Goal: Transaction & Acquisition: Purchase product/service

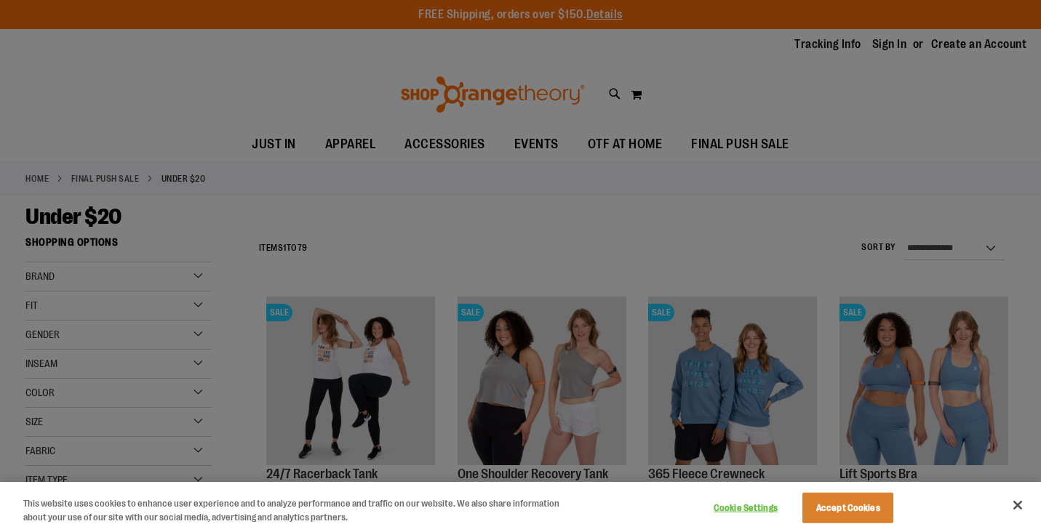
click at [615, 194] on div at bounding box center [520, 266] width 1041 height 532
click at [825, 510] on button "Accept Cookies" at bounding box center [847, 508] width 91 height 31
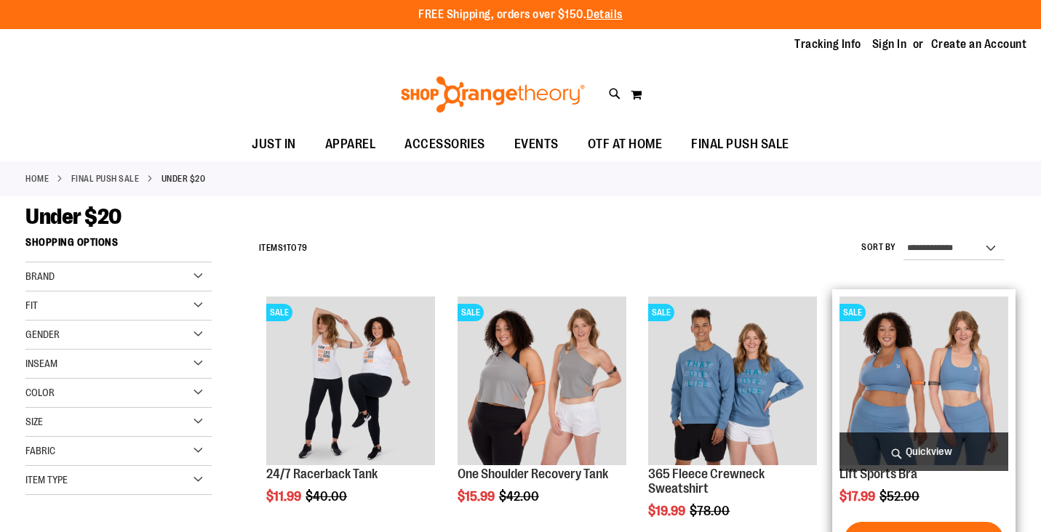
click at [924, 449] on span "Quickview" at bounding box center [923, 452] width 169 height 39
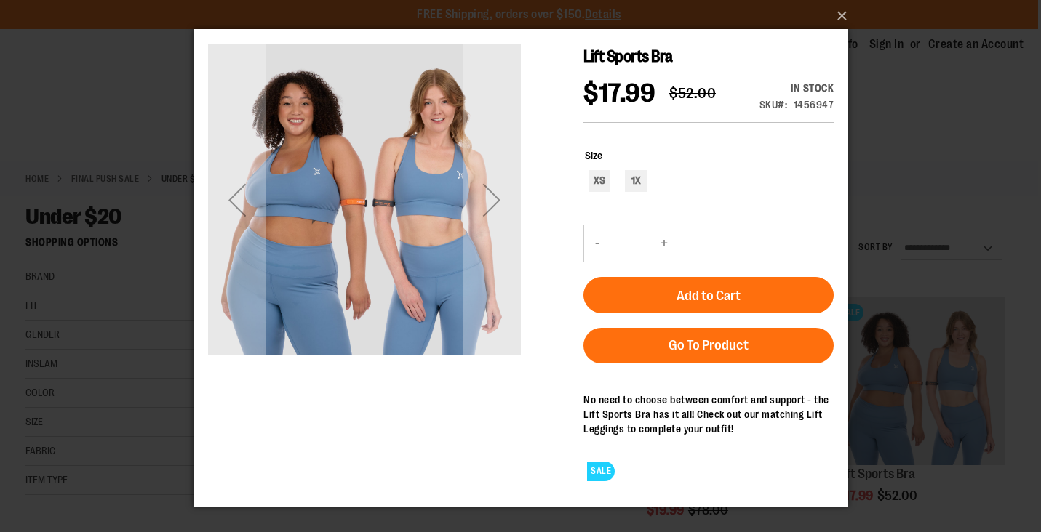
click at [922, 139] on div "×" at bounding box center [520, 266] width 1041 height 532
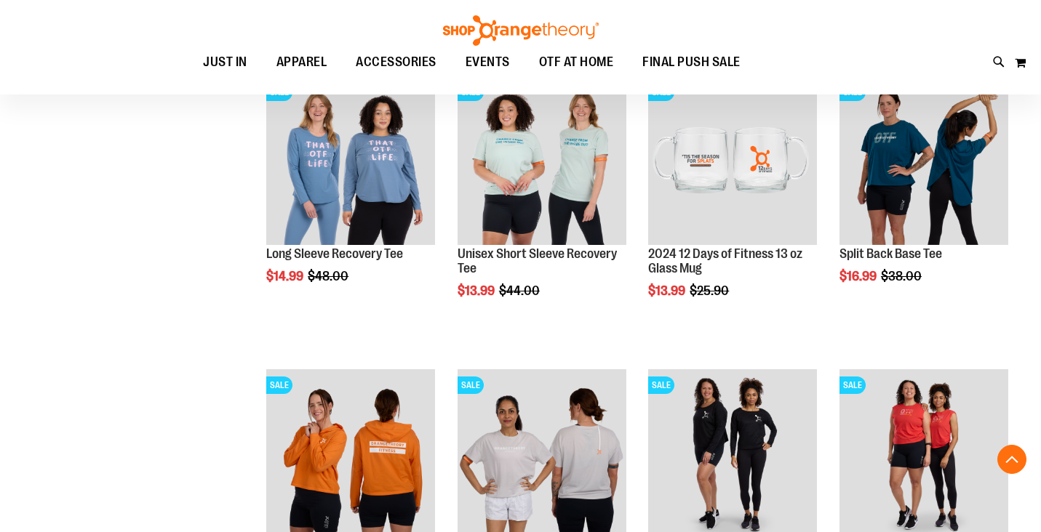
scroll to position [353, 0]
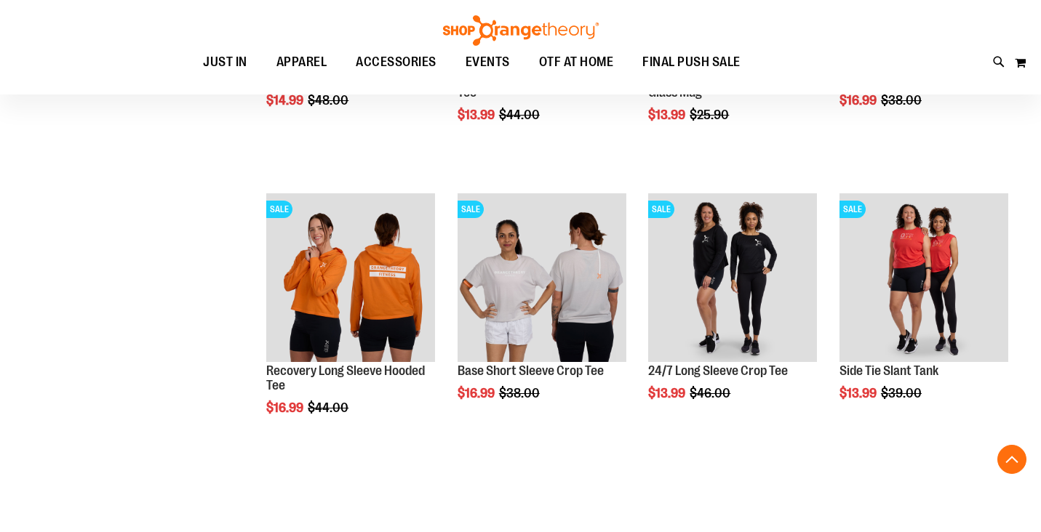
scroll to position [533, 0]
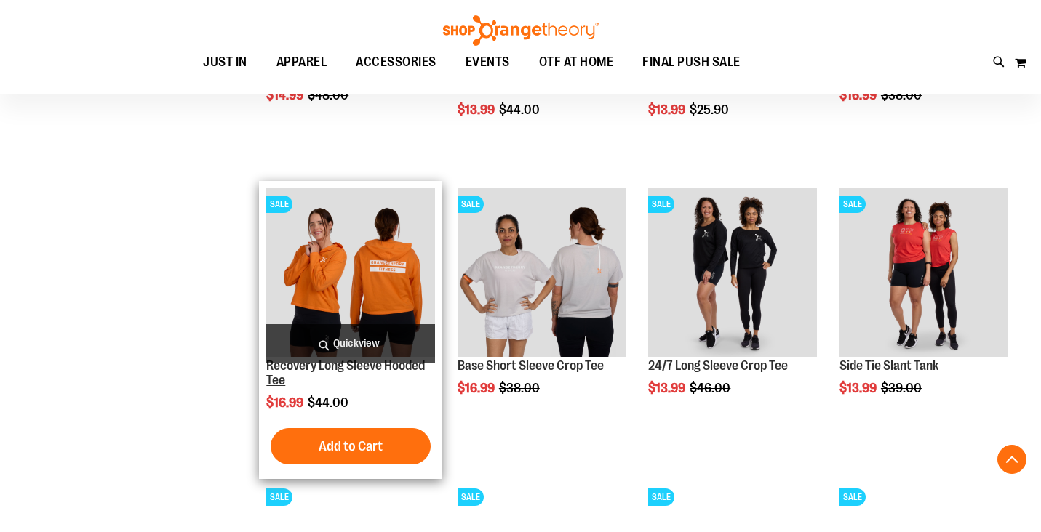
click at [356, 366] on link "Recovery Long Sleeve Hooded Tee" at bounding box center [345, 373] width 159 height 29
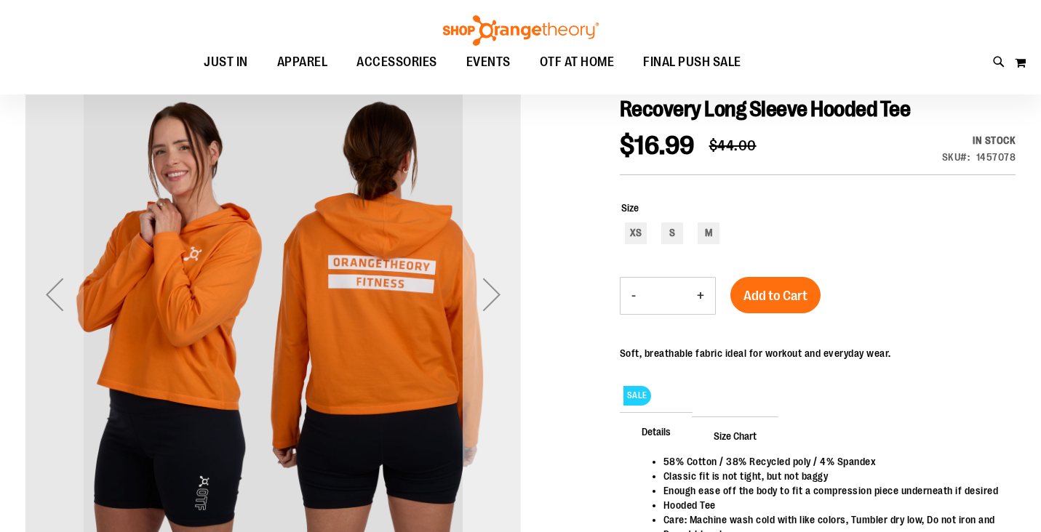
scroll to position [165, 0]
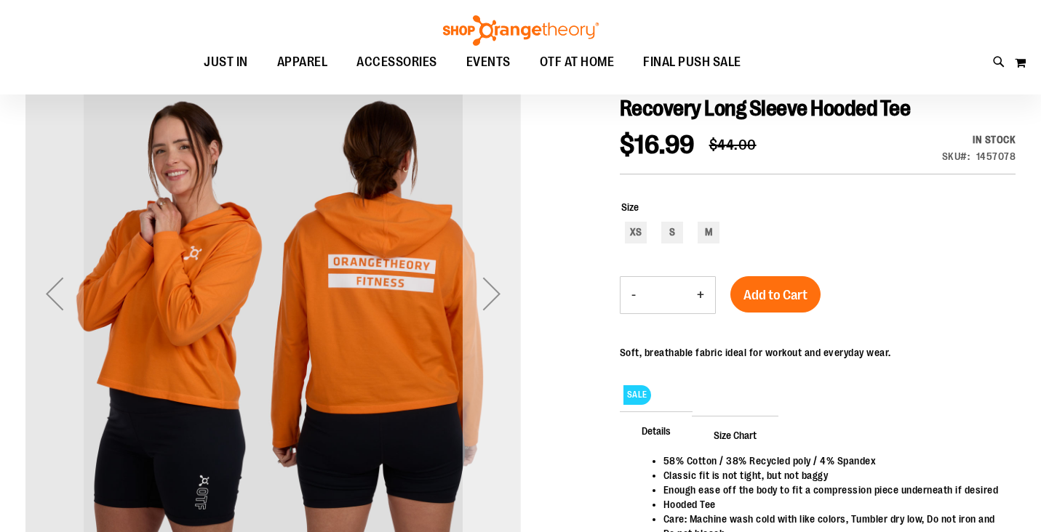
click at [494, 295] on div "Next" at bounding box center [492, 294] width 58 height 58
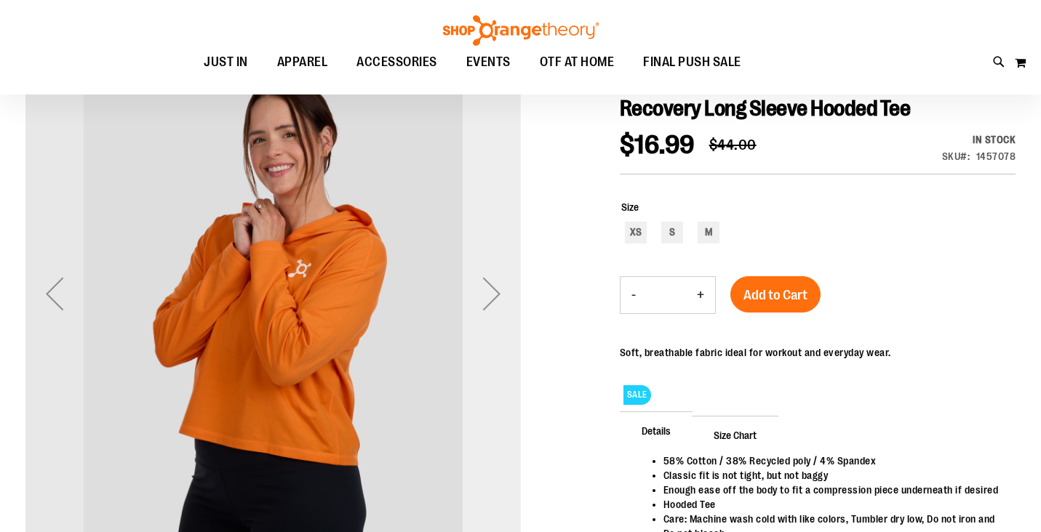
click at [494, 295] on div "Next" at bounding box center [492, 294] width 58 height 58
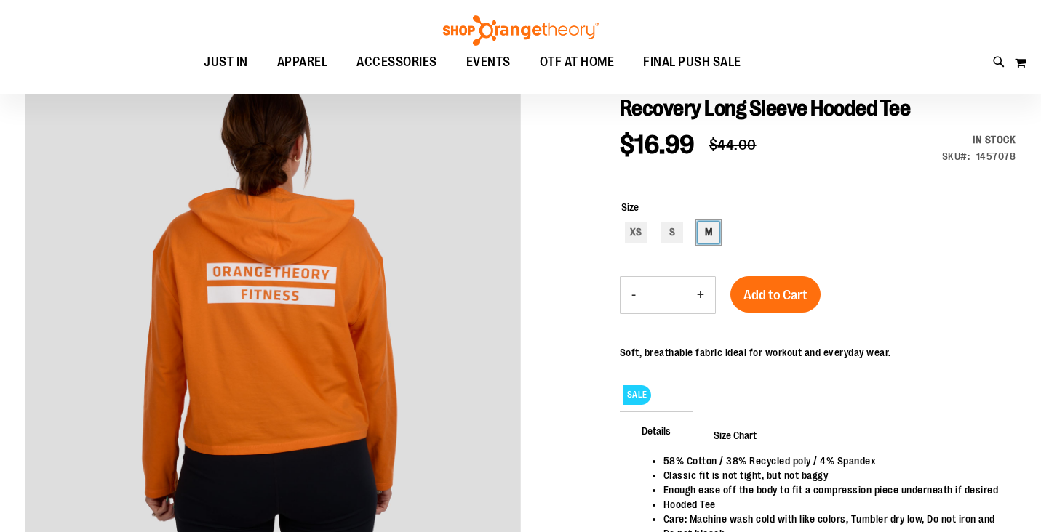
click at [706, 231] on div "M" at bounding box center [708, 233] width 22 height 22
type input "***"
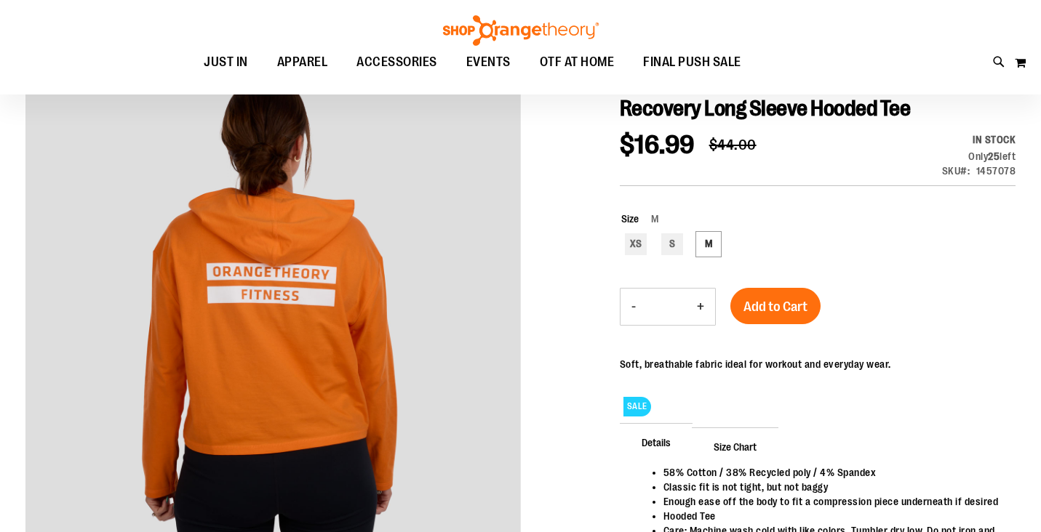
click at [769, 309] on span "Add to Cart" at bounding box center [775, 307] width 64 height 16
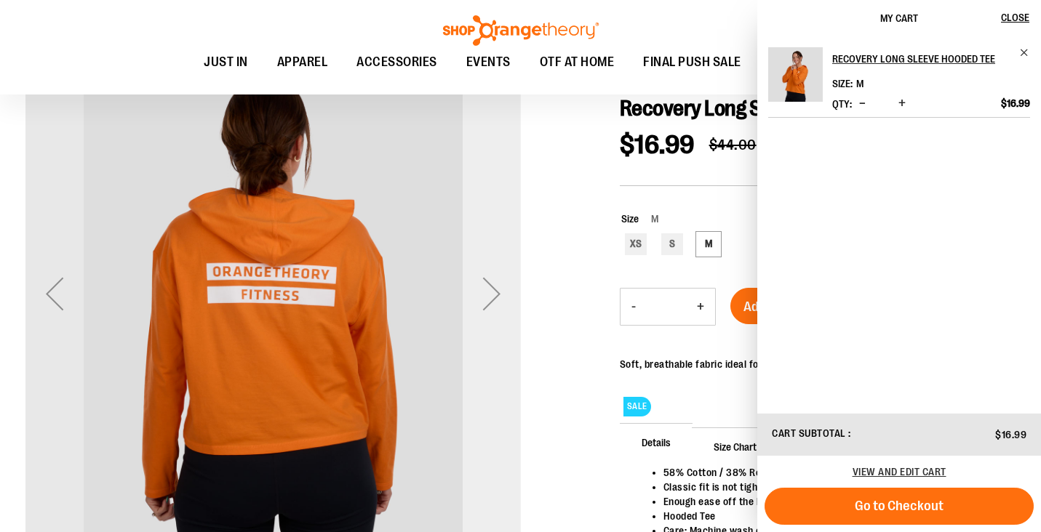
click at [507, 319] on div "Next" at bounding box center [492, 294] width 58 height 58
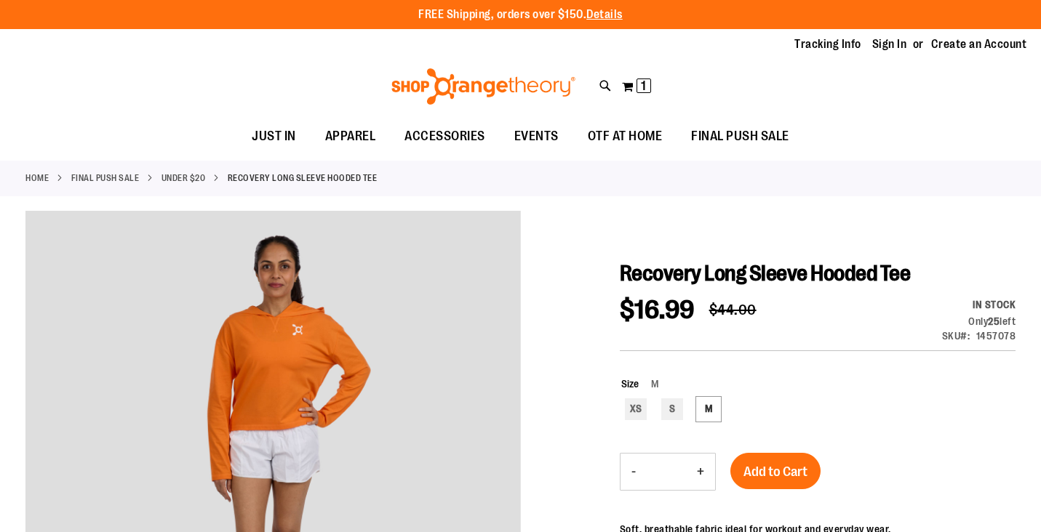
scroll to position [0, 0]
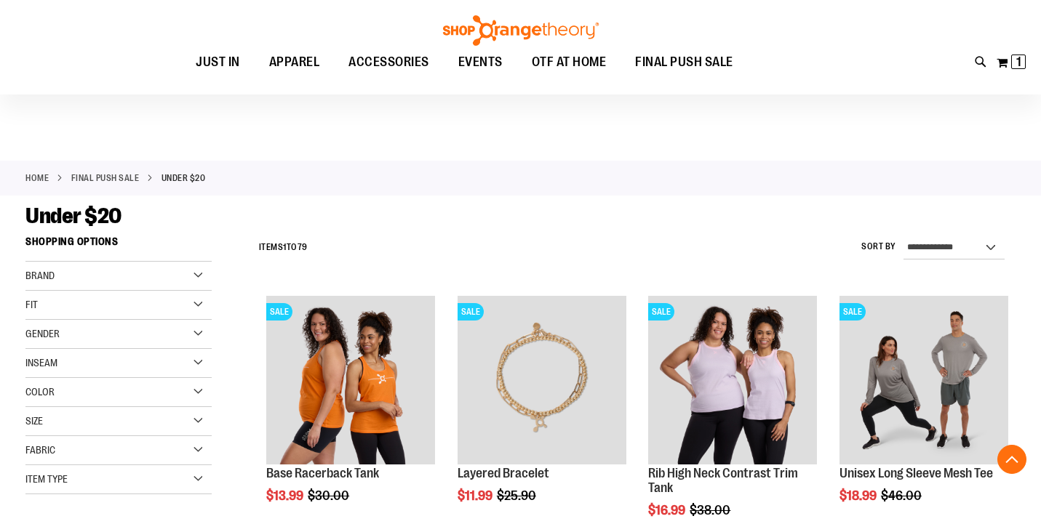
scroll to position [395, 0]
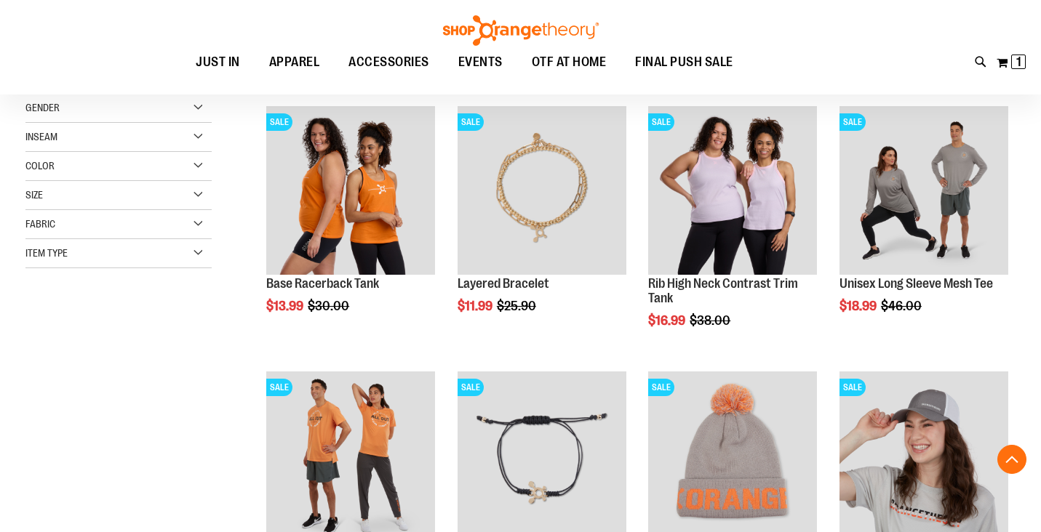
scroll to position [264, 0]
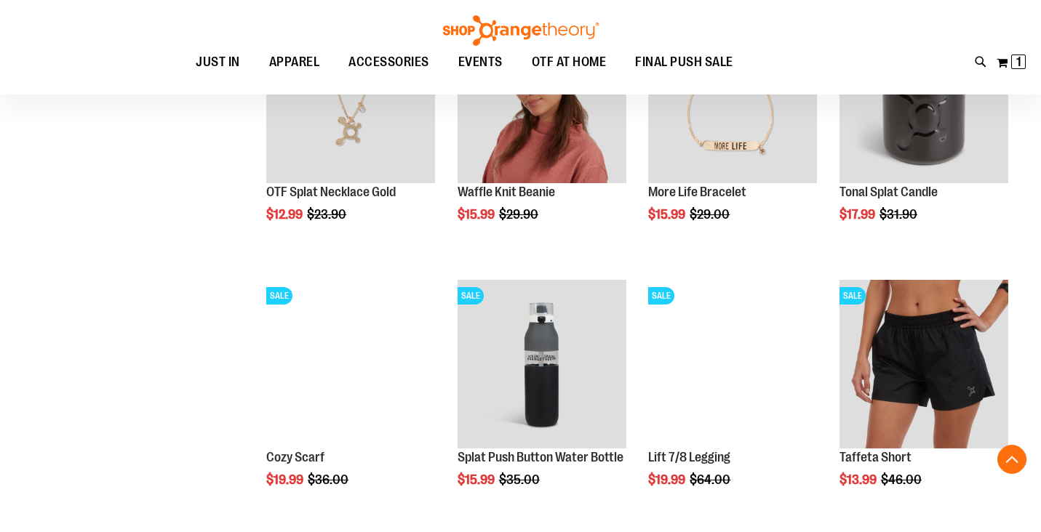
scroll to position [851, 0]
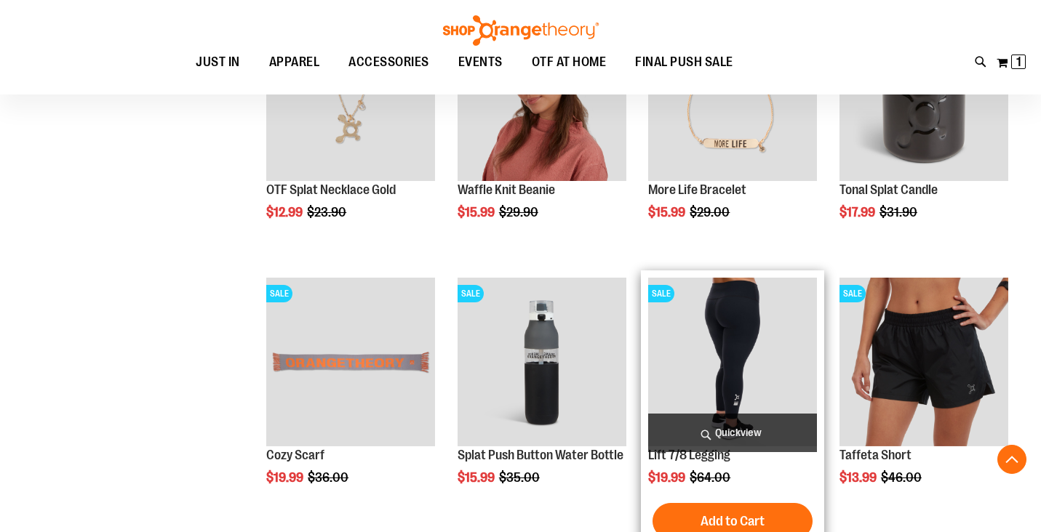
click at [719, 454] on link "Lift 7/8 Legging" at bounding box center [689, 455] width 82 height 15
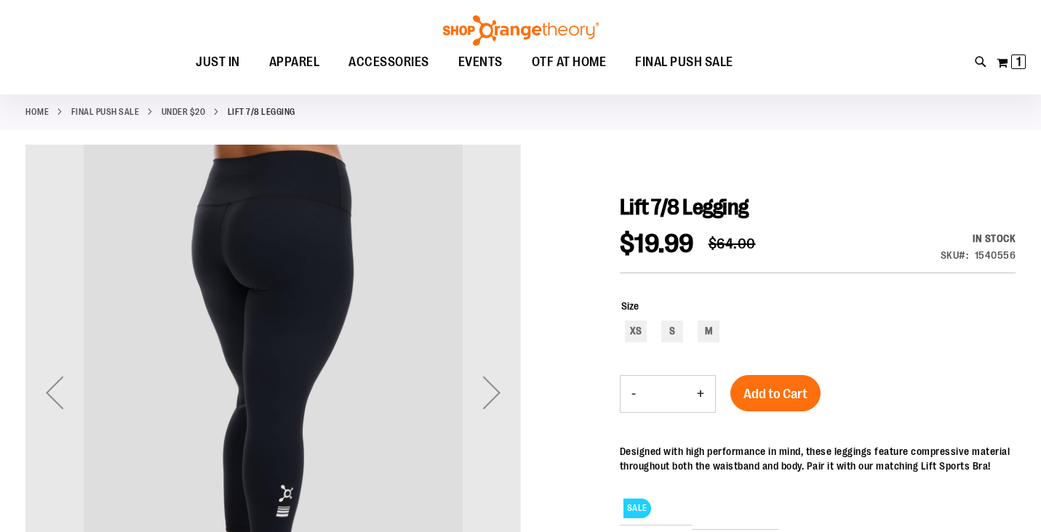
scroll to position [149, 0]
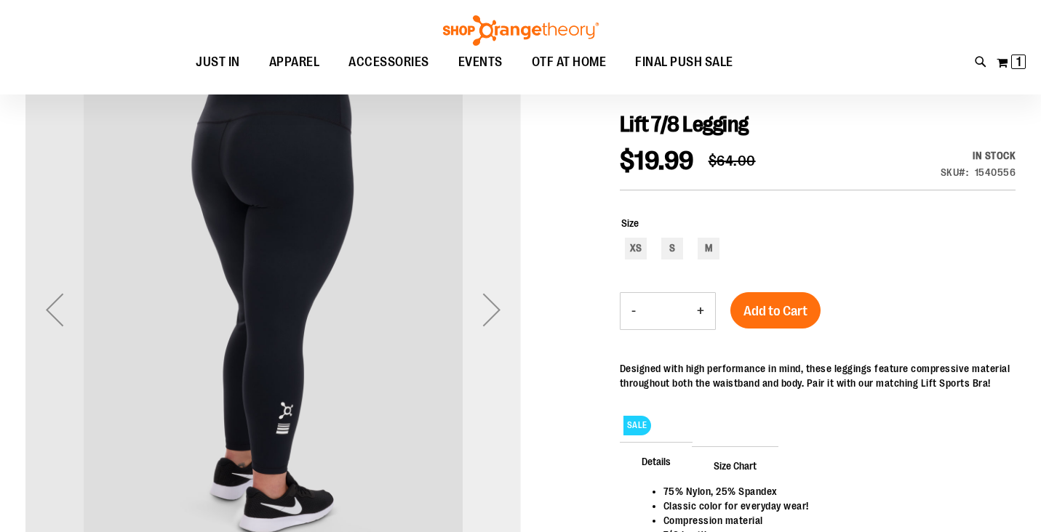
click at [501, 317] on div "Next" at bounding box center [492, 310] width 58 height 58
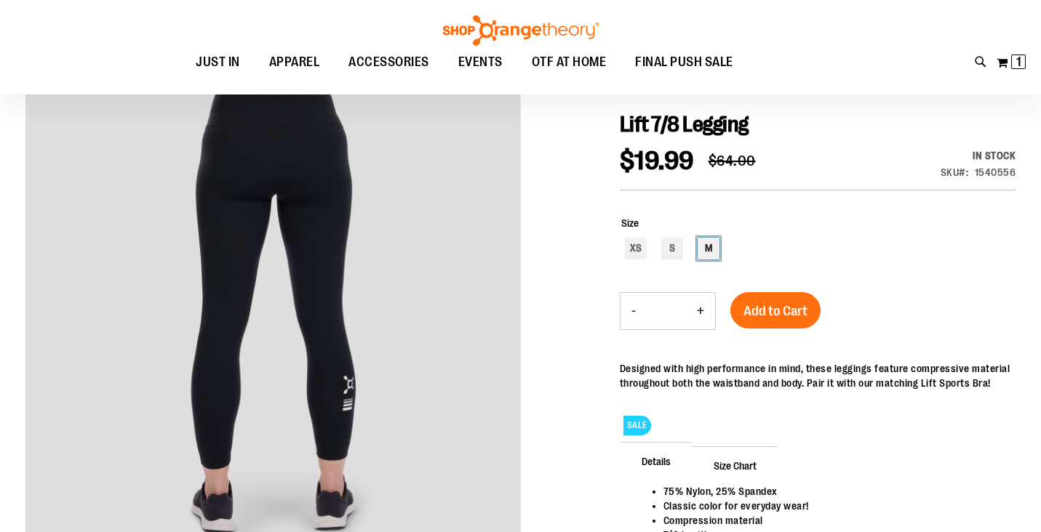
click at [717, 244] on div "M" at bounding box center [708, 249] width 22 height 22
type input "***"
drag, startPoint x: 775, startPoint y: 308, endPoint x: 719, endPoint y: 305, distance: 55.3
click at [775, 308] on span "Add to Cart" at bounding box center [775, 311] width 64 height 16
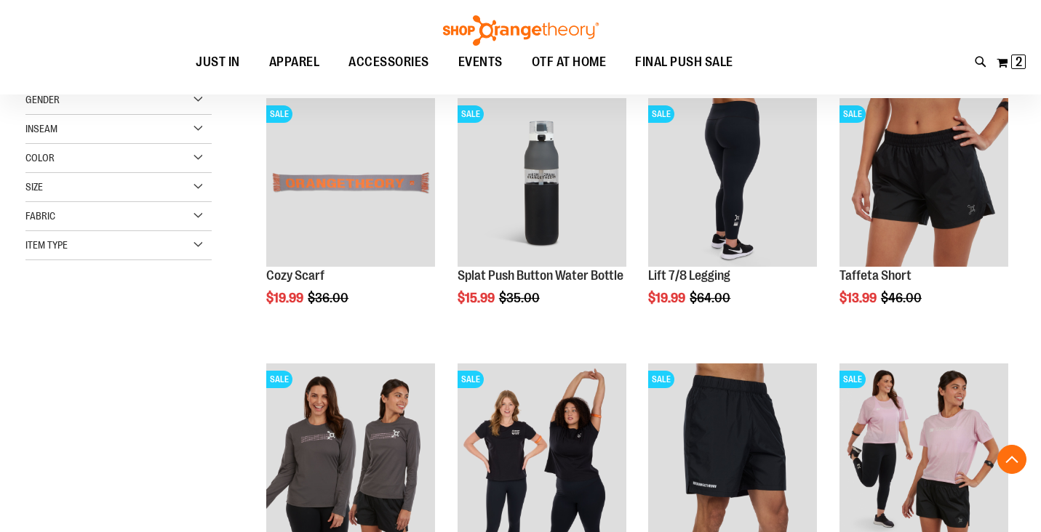
scroll to position [231, 0]
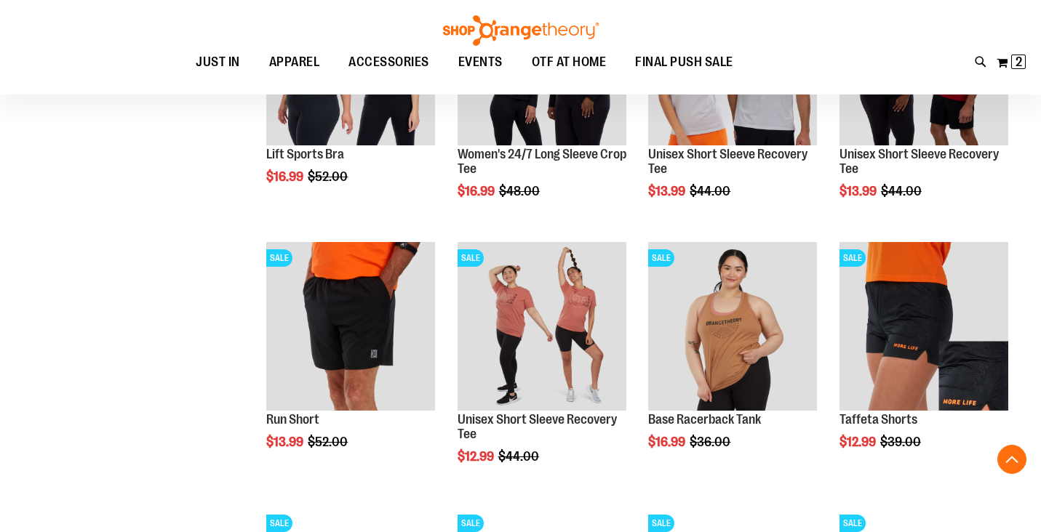
scroll to position [1153, 0]
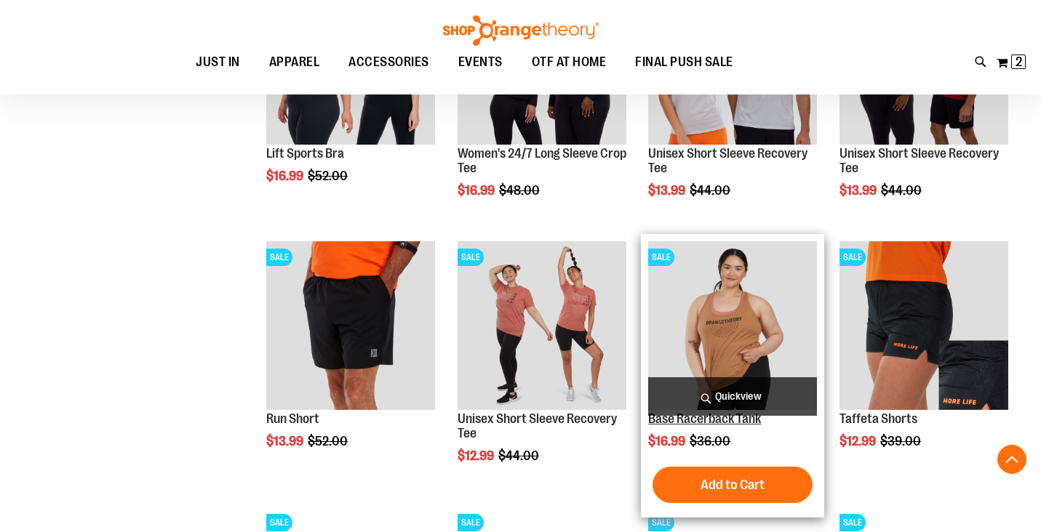
click at [746, 425] on link "Base Racerback Tank" at bounding box center [704, 419] width 113 height 15
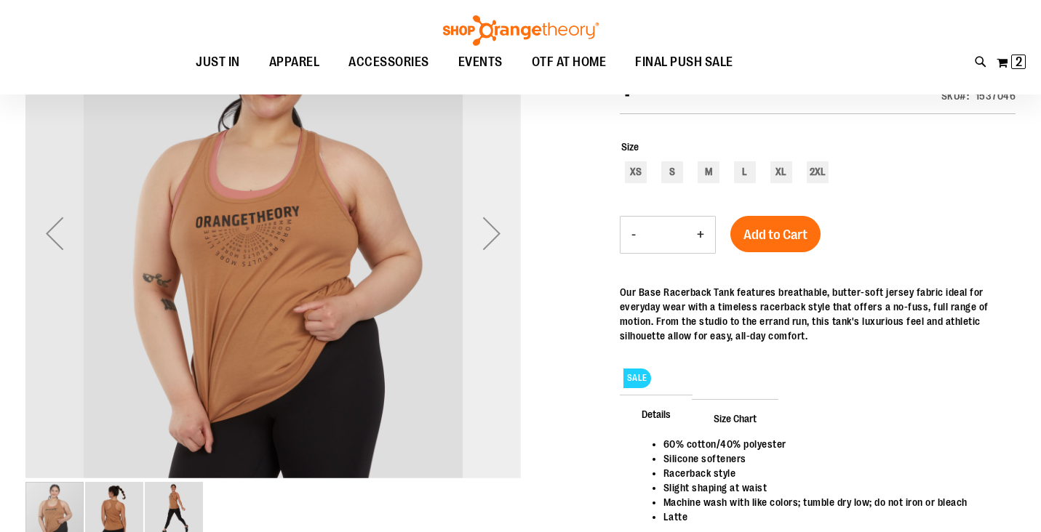
scroll to position [202, 0]
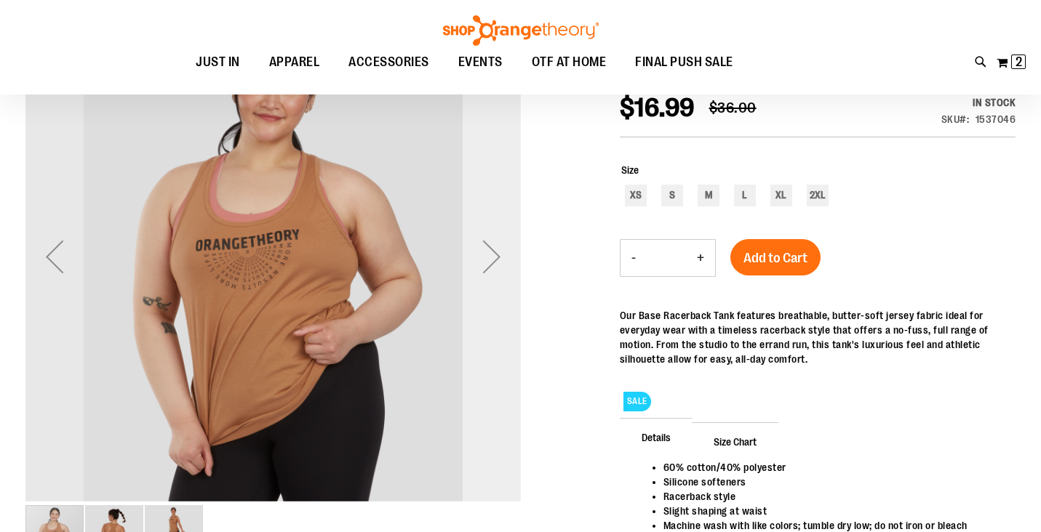
click at [495, 263] on div "Next" at bounding box center [492, 257] width 58 height 58
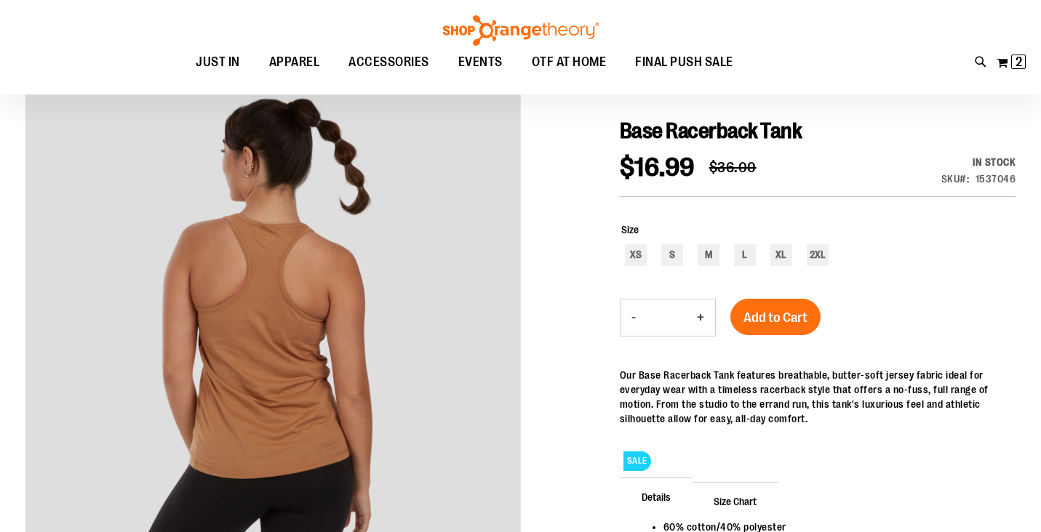
scroll to position [136, 0]
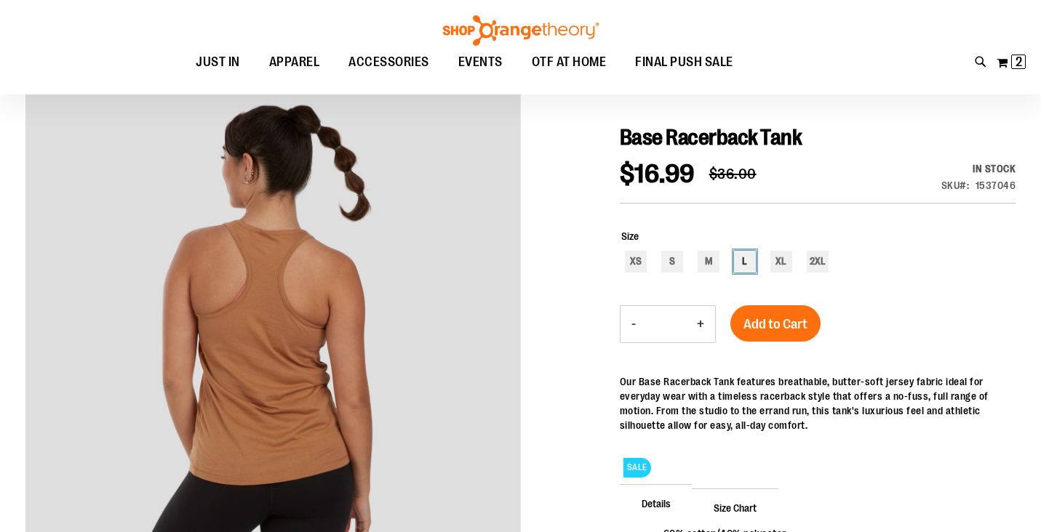
click at [746, 265] on div "L" at bounding box center [745, 262] width 22 height 22
type input "***"
click at [772, 314] on button "Add to Cart" at bounding box center [775, 323] width 90 height 36
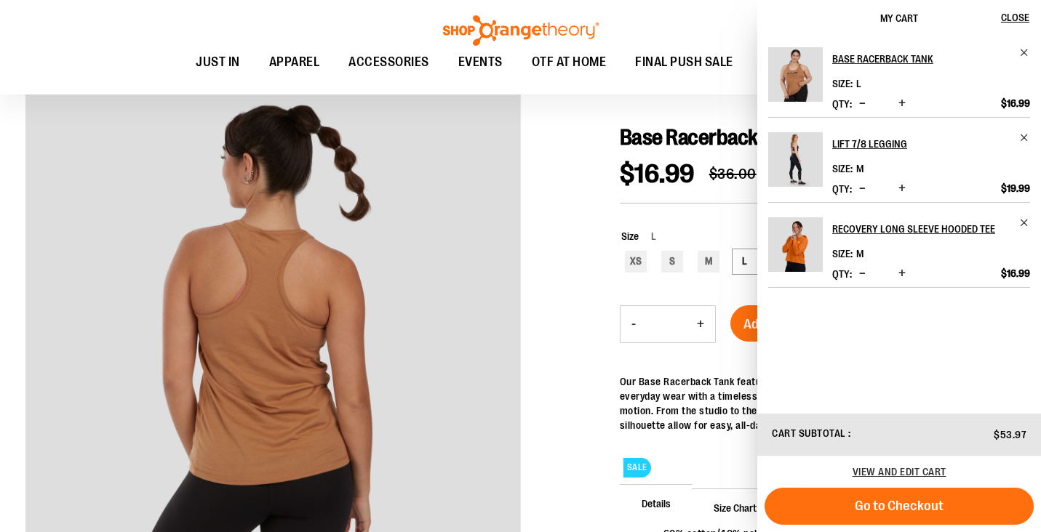
click at [569, 296] on div at bounding box center [520, 374] width 990 height 598
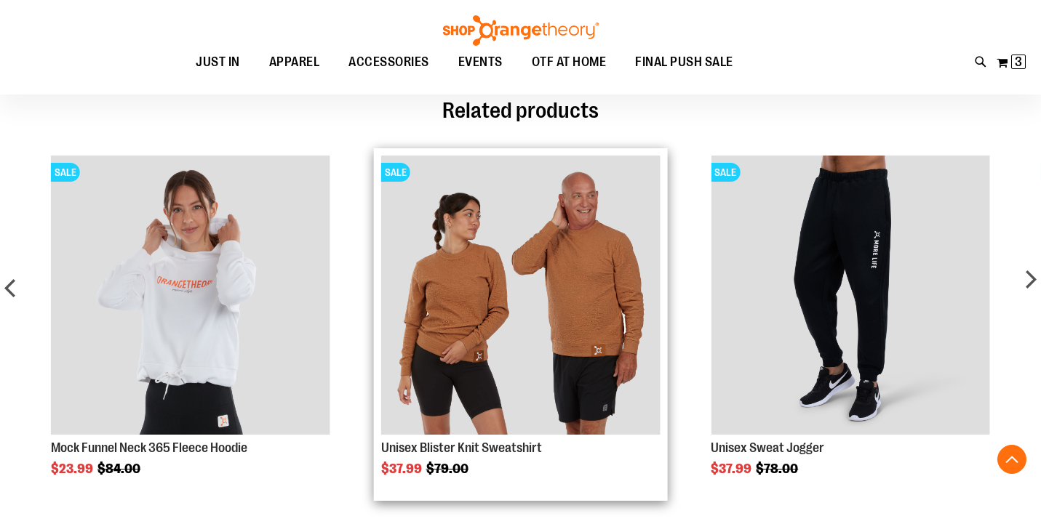
scroll to position [729, 0]
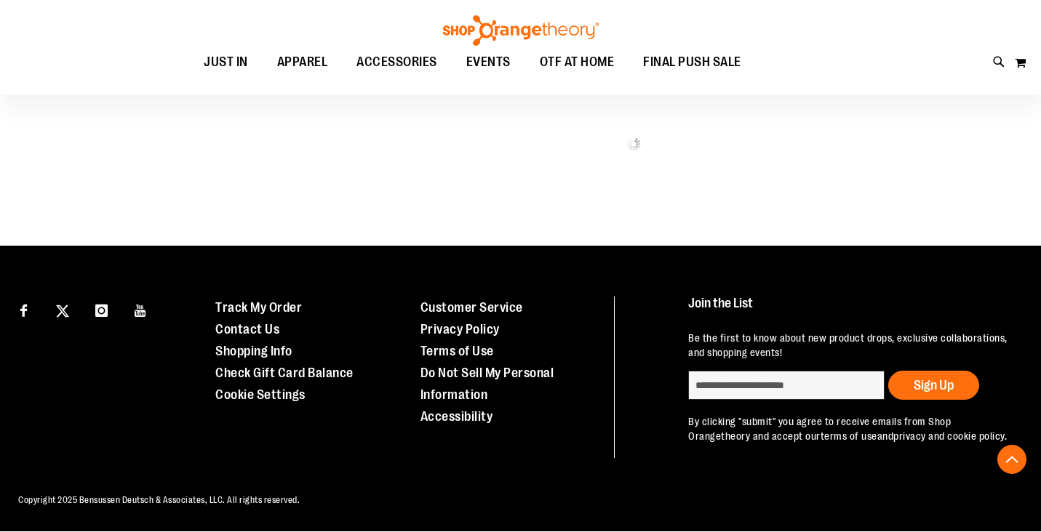
scroll to position [870, 0]
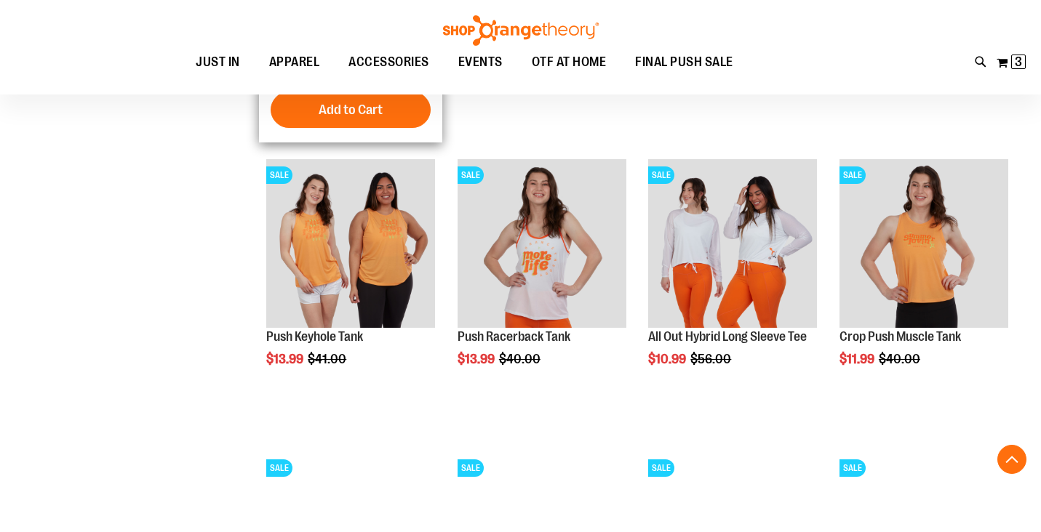
scroll to position [1155, 0]
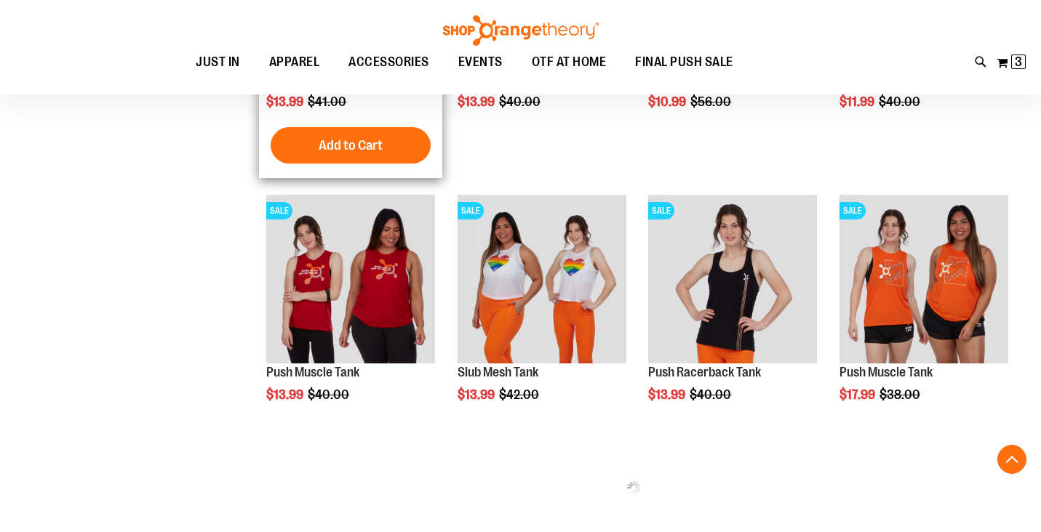
scroll to position [1409, 0]
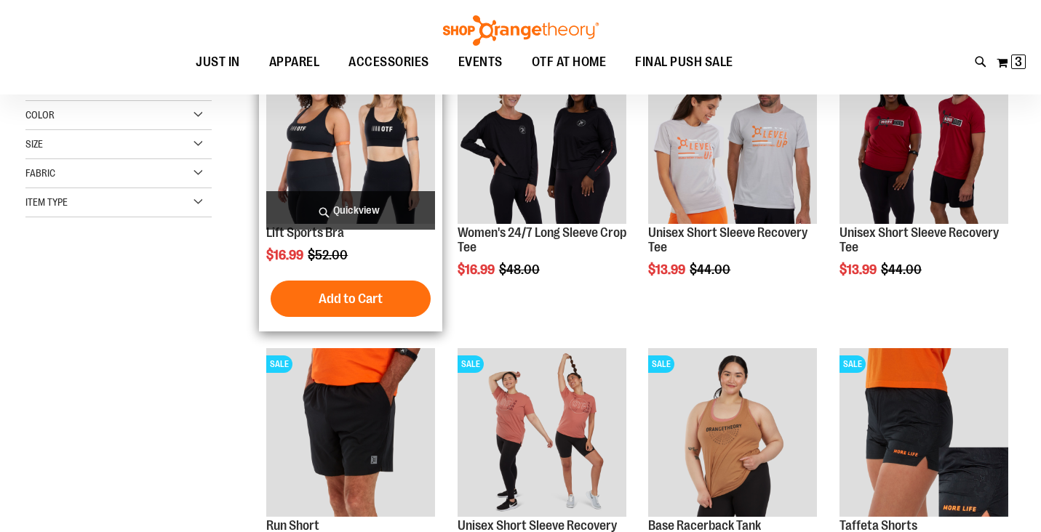
scroll to position [117, 0]
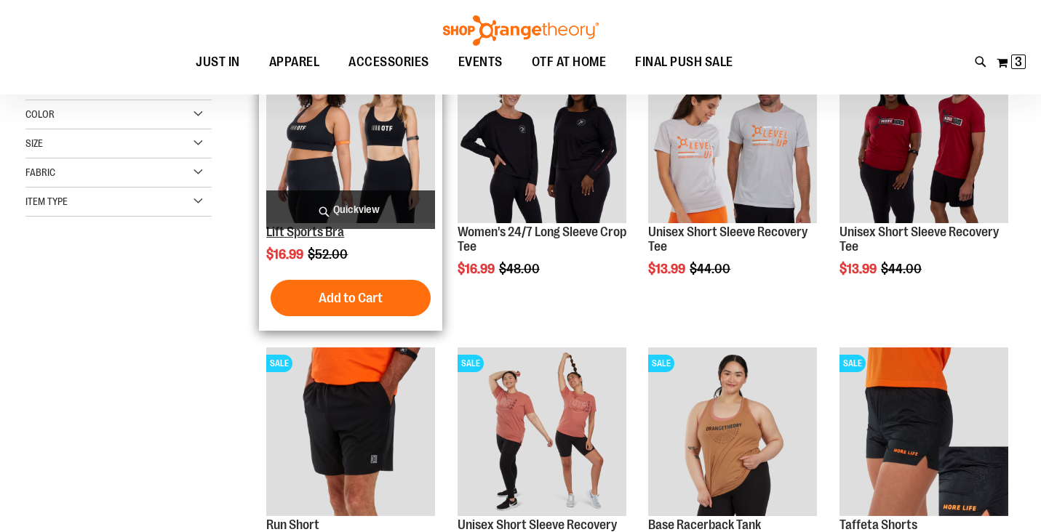
click at [314, 238] on link "Lift Sports Bra" at bounding box center [305, 232] width 78 height 15
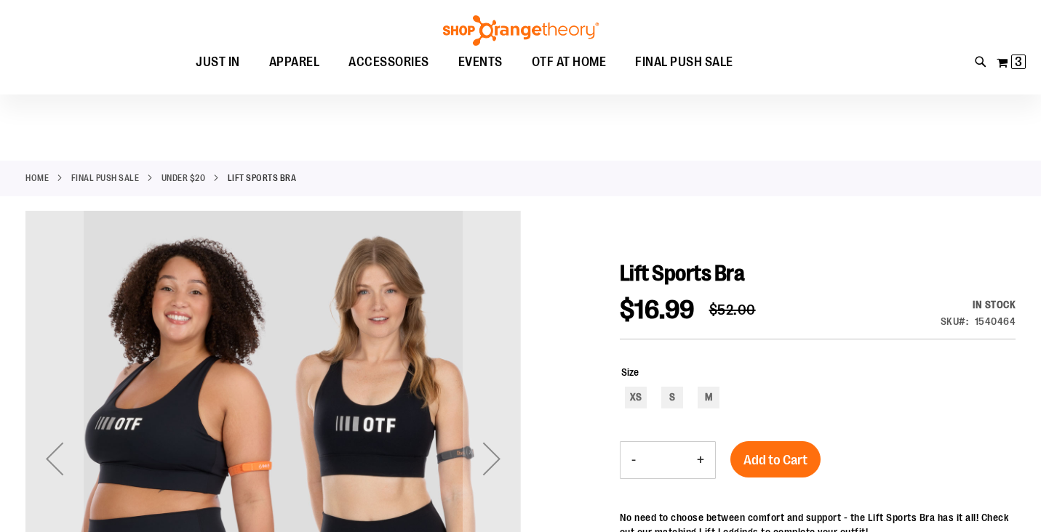
scroll to position [121, 0]
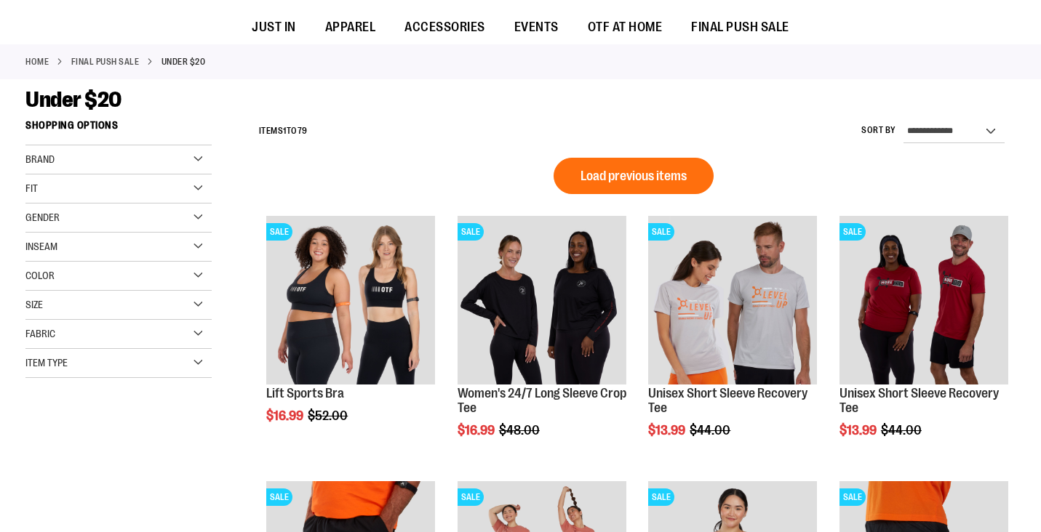
scroll to position [117, 0]
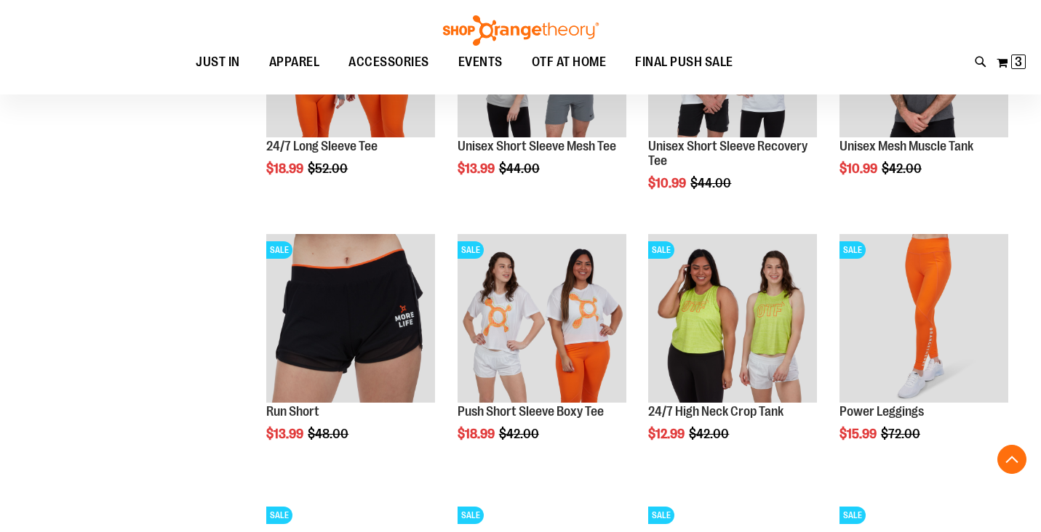
scroll to position [896, 0]
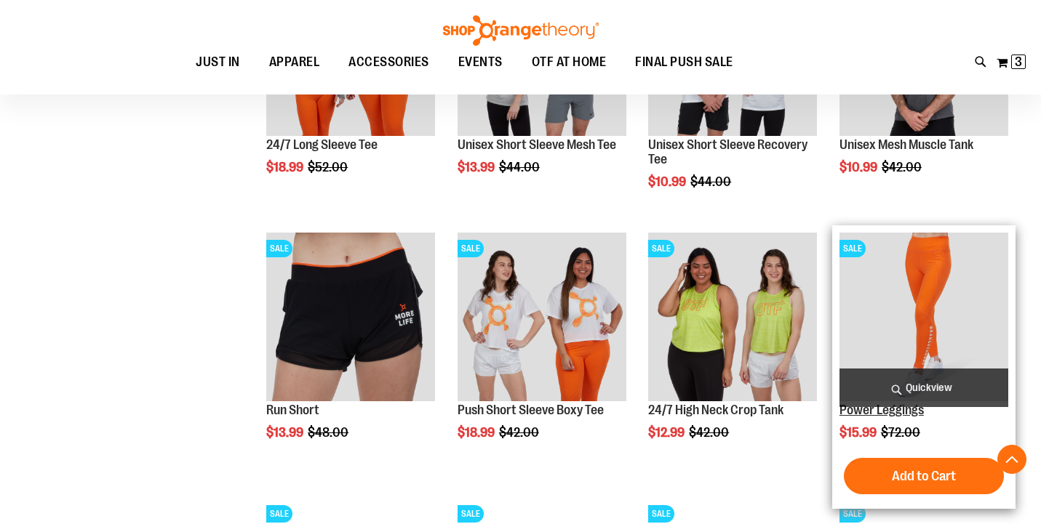
click at [855, 414] on link "Power Leggings" at bounding box center [881, 410] width 84 height 15
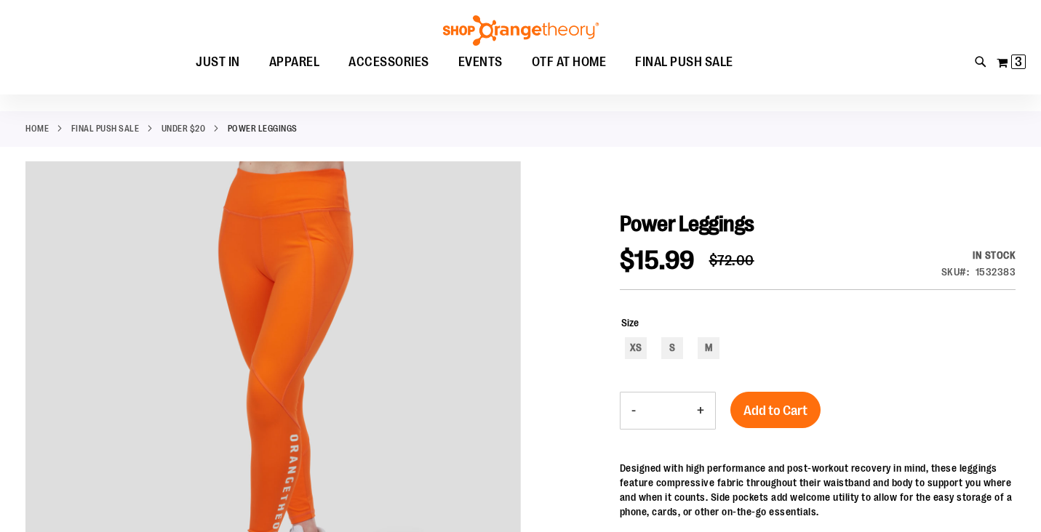
scroll to position [52, 0]
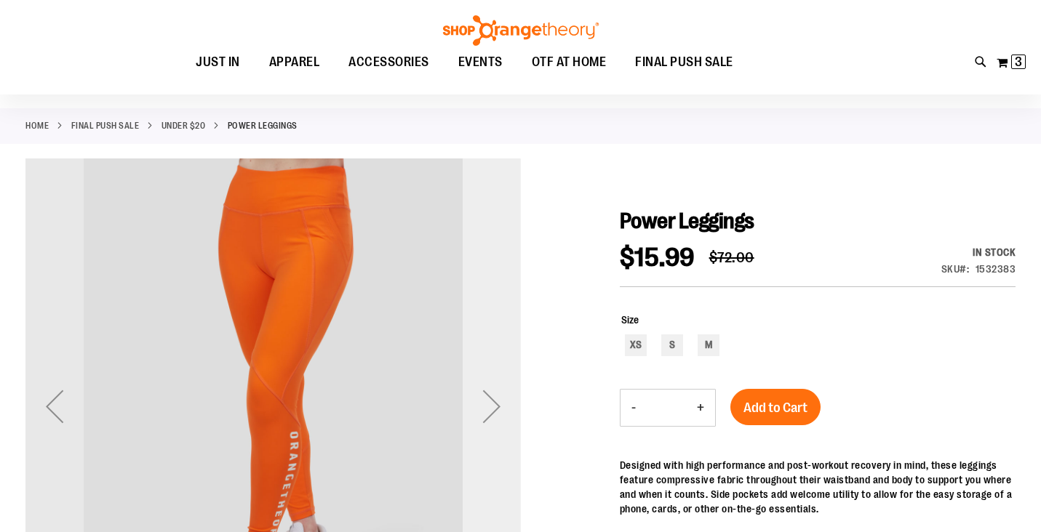
click at [495, 411] on div "Next" at bounding box center [492, 406] width 58 height 58
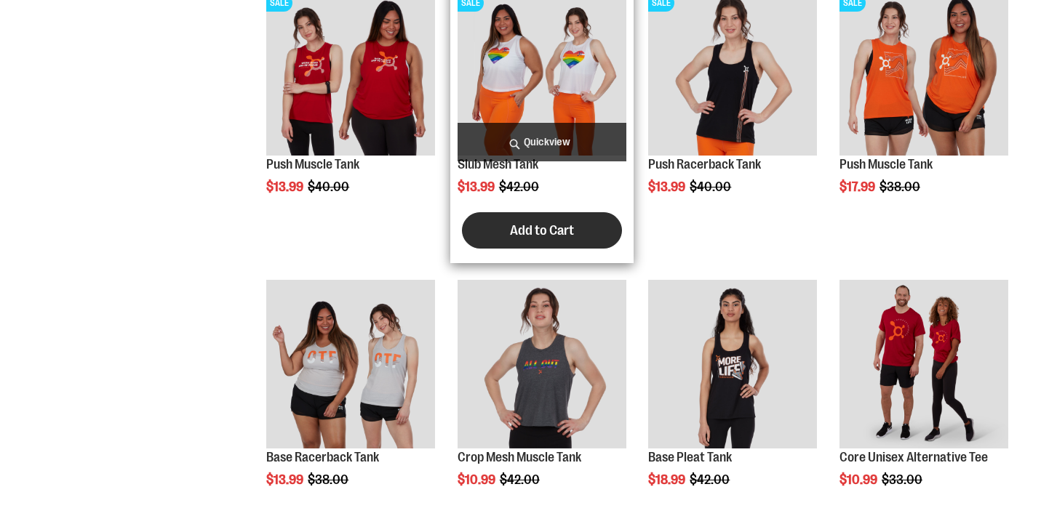
scroll to position [896, 0]
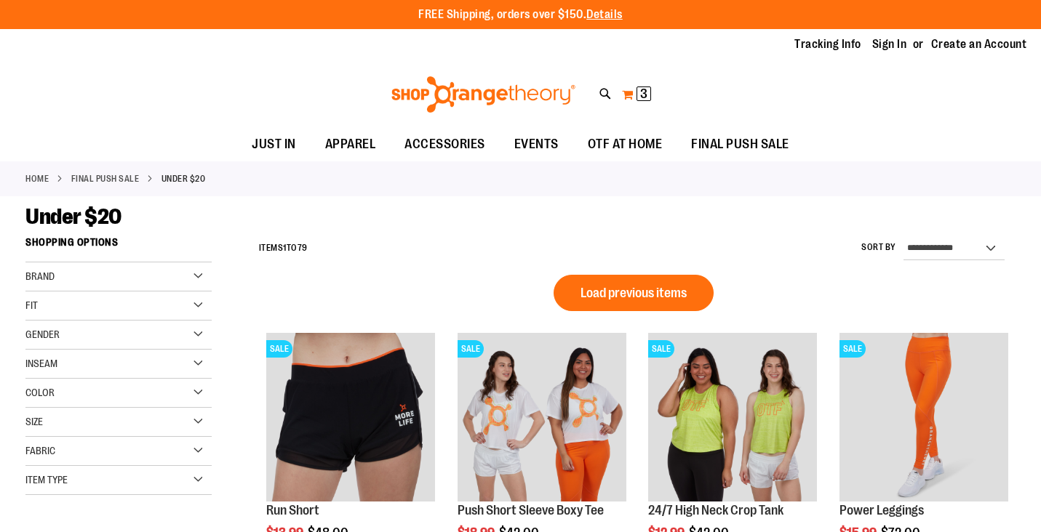
click at [643, 95] on span "3" at bounding box center [643, 94] width 7 height 15
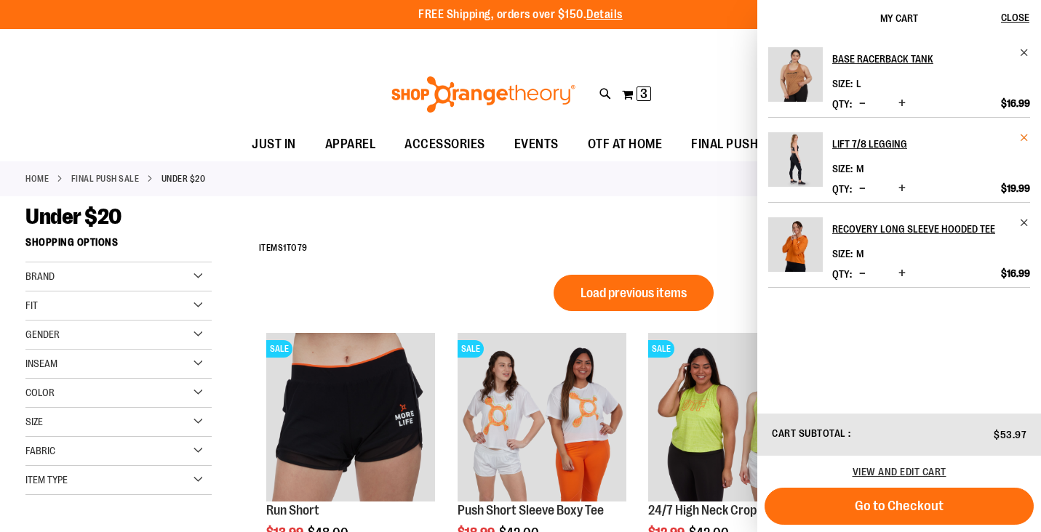
click at [1023, 137] on span "Remove item" at bounding box center [1024, 137] width 11 height 11
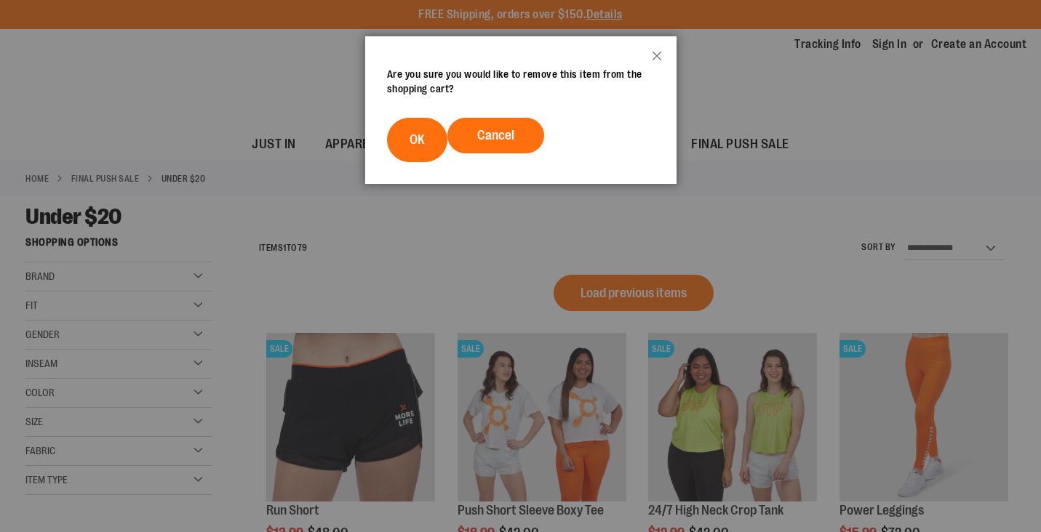
click at [426, 140] on button "OK" at bounding box center [417, 140] width 60 height 44
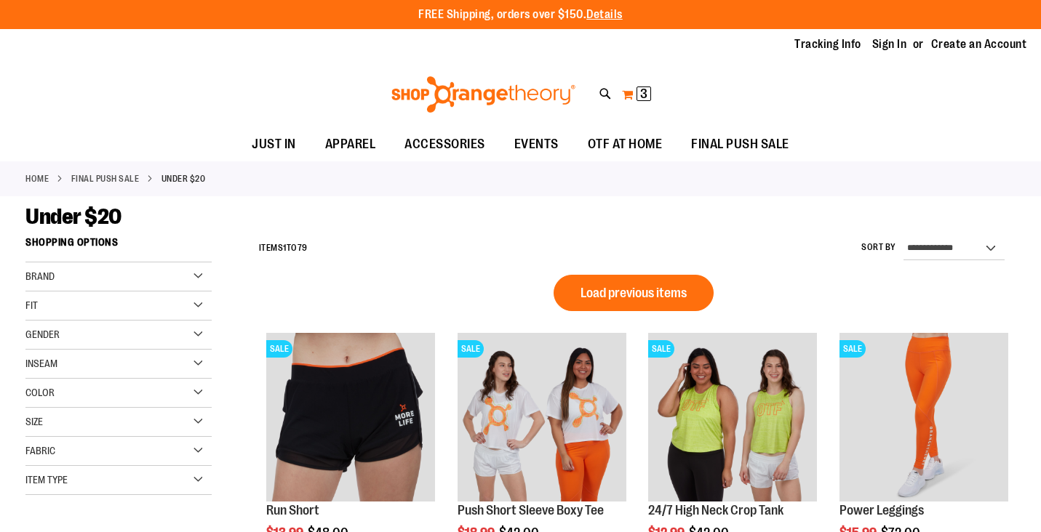
click at [640, 96] on span "3" at bounding box center [643, 94] width 7 height 15
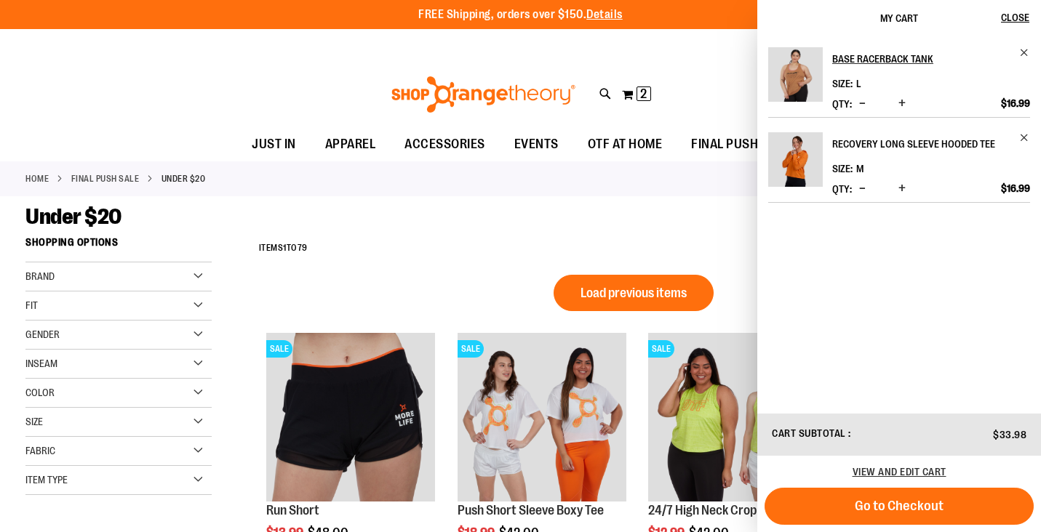
click at [1024, 143] on link "Recovery Long Sleeve Hooded Tee" at bounding box center [931, 143] width 198 height 23
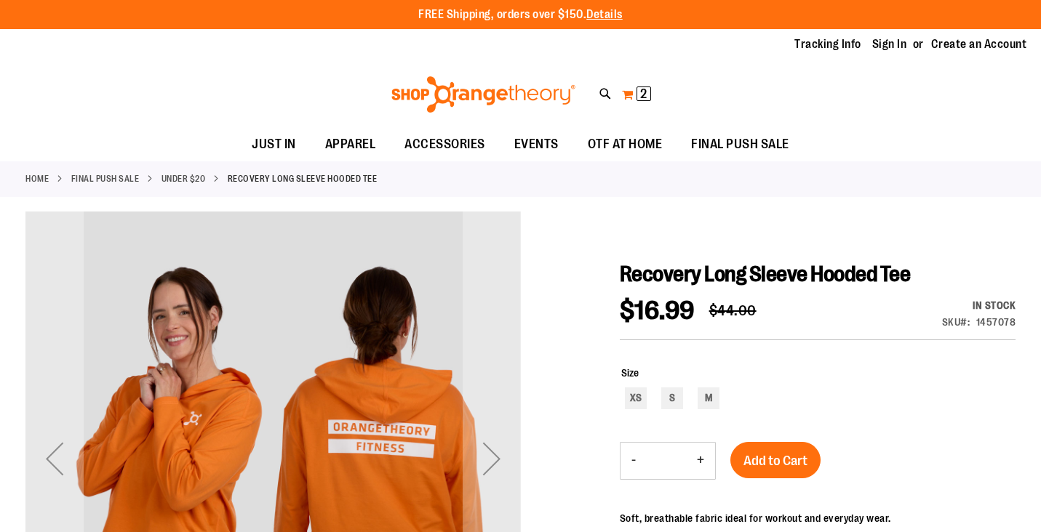
click at [642, 97] on span "2" at bounding box center [643, 94] width 7 height 15
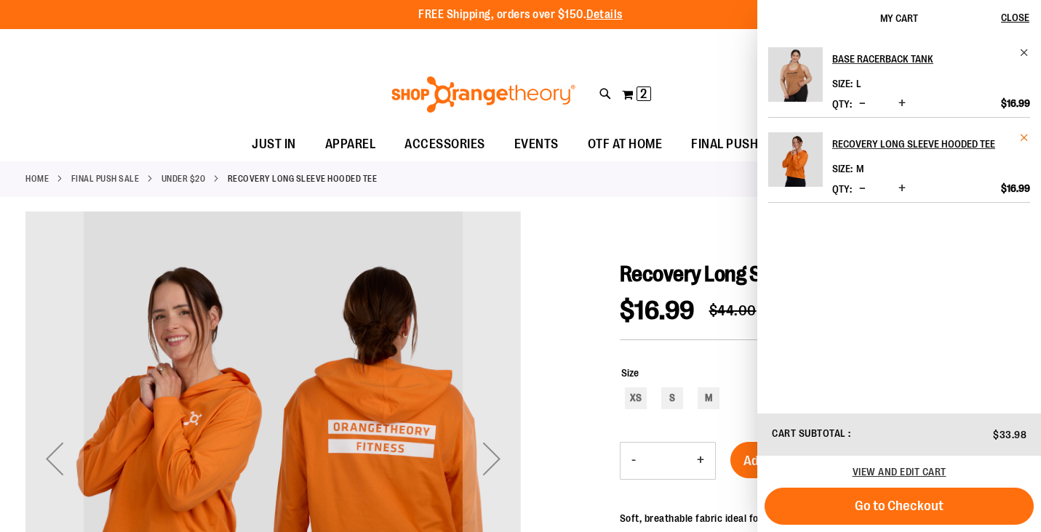
click at [1025, 136] on span "Remove item" at bounding box center [1024, 137] width 11 height 11
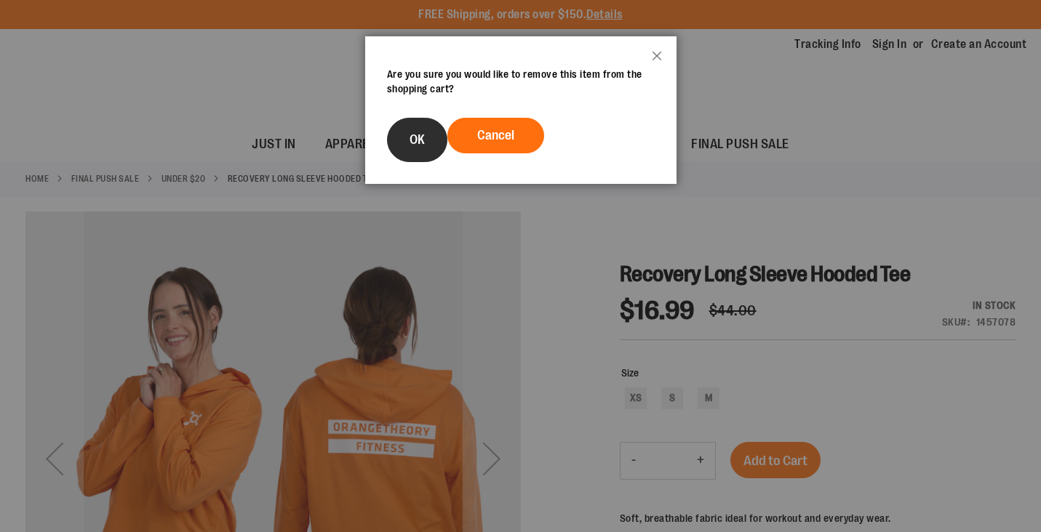
click at [415, 142] on span "OK" at bounding box center [416, 139] width 15 height 15
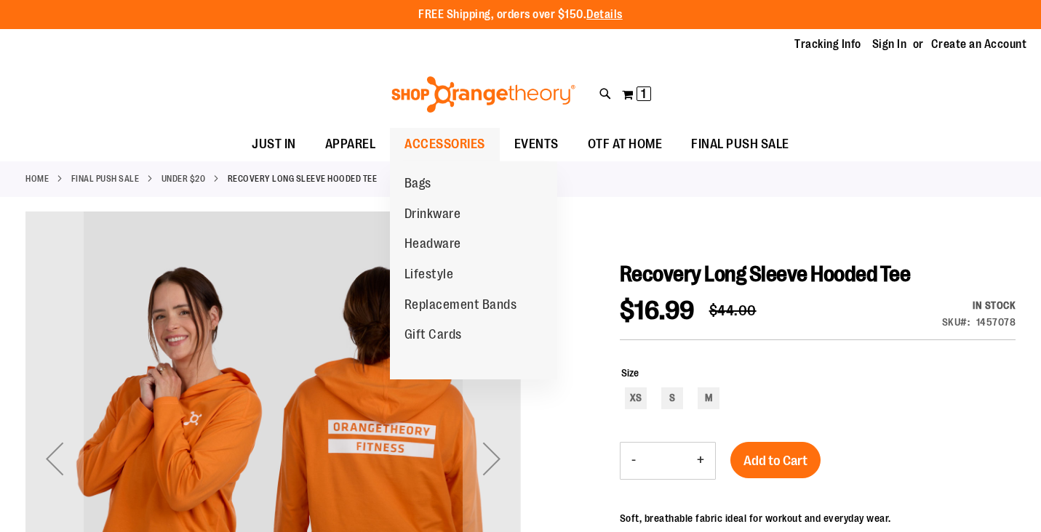
click at [440, 144] on span "ACCESSORIES" at bounding box center [444, 144] width 81 height 33
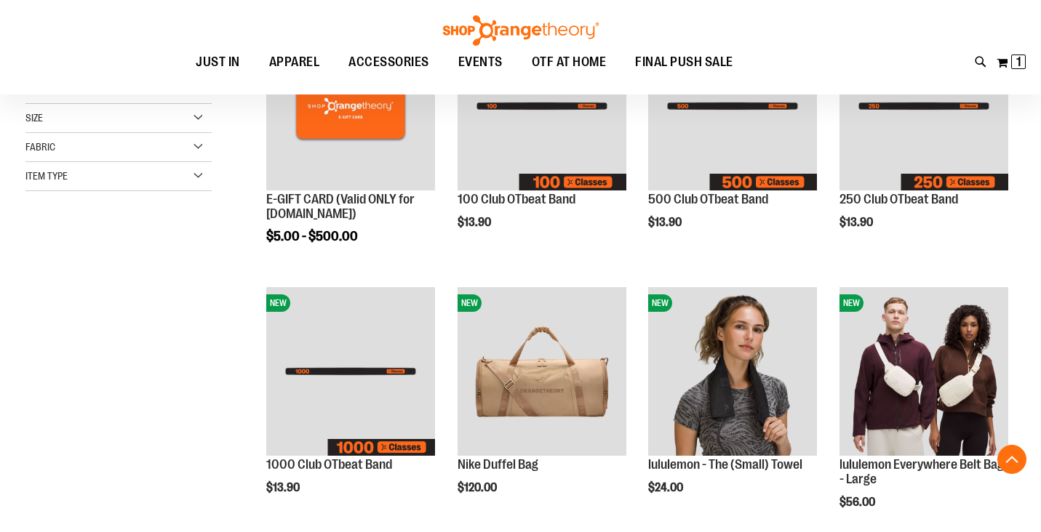
scroll to position [276, 0]
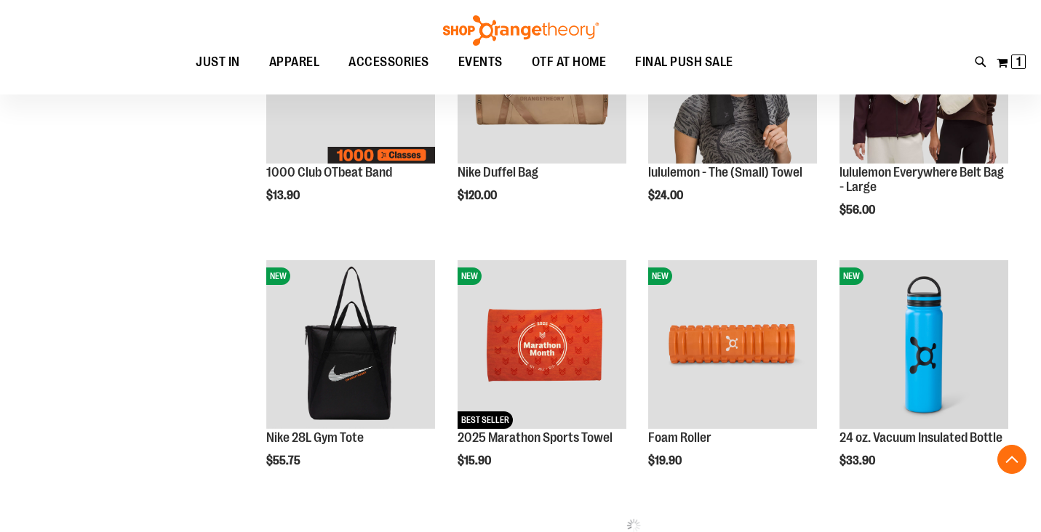
scroll to position [569, 0]
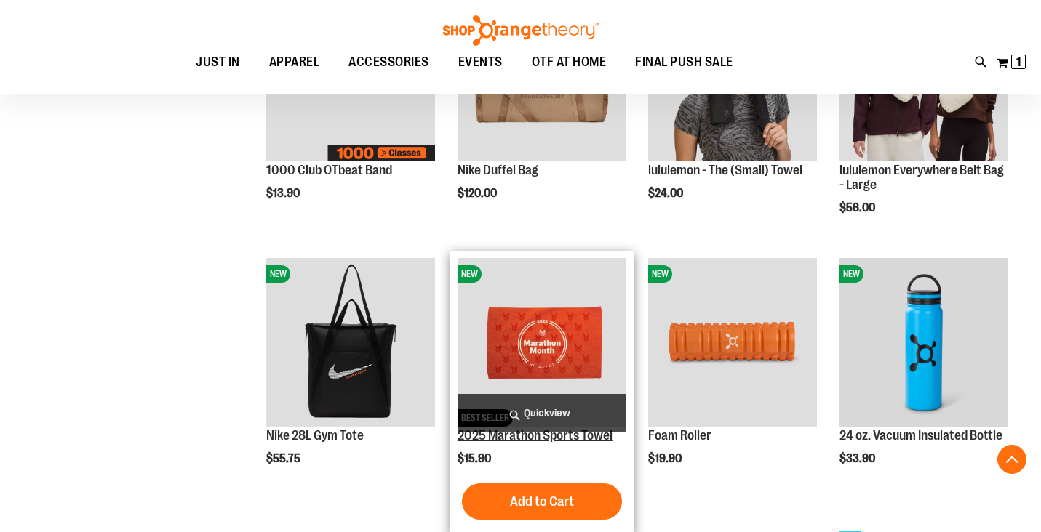
click at [553, 439] on link "2025 Marathon Sports Towel" at bounding box center [534, 435] width 155 height 15
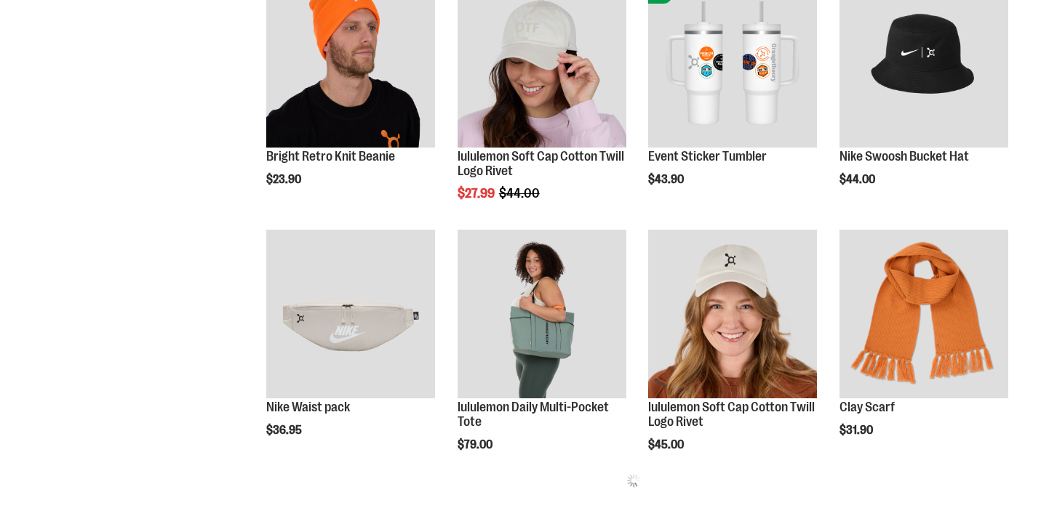
scroll to position [569, 0]
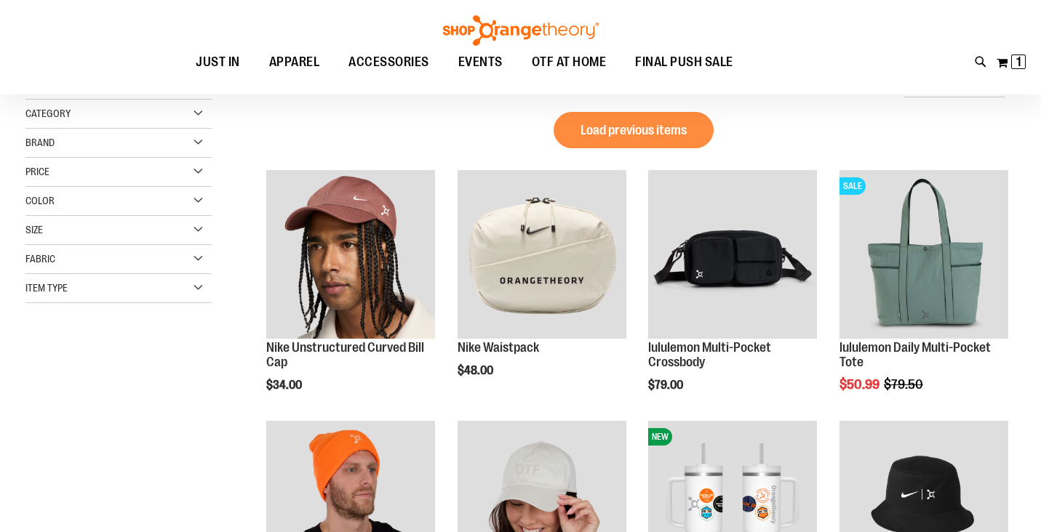
scroll to position [157, 0]
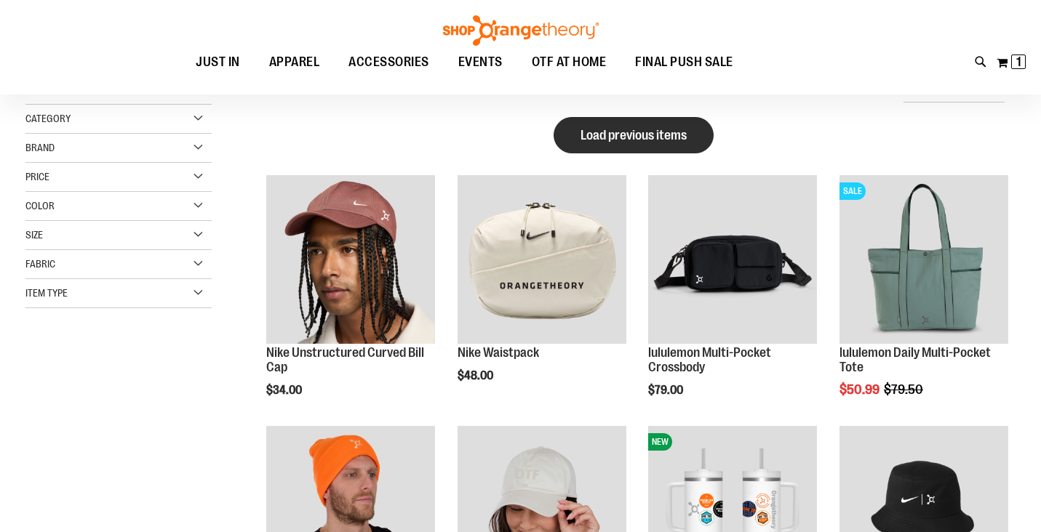
click at [625, 129] on span "Load previous items" at bounding box center [633, 135] width 106 height 15
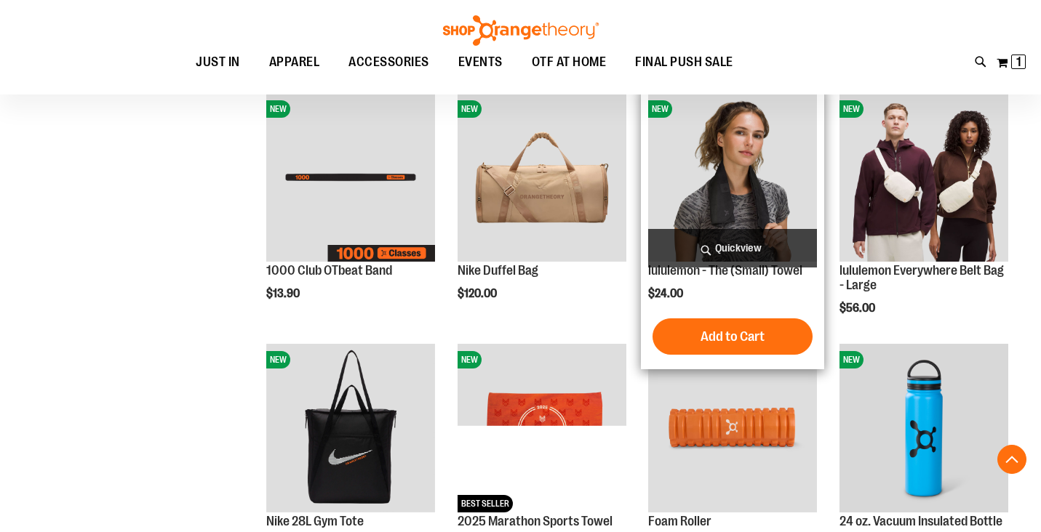
scroll to position [456, 0]
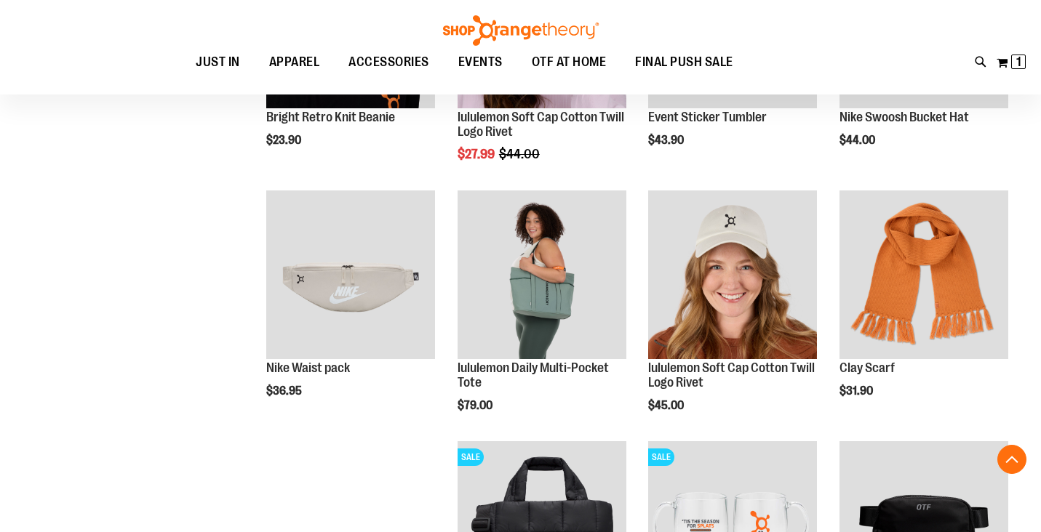
scroll to position [1361, 0]
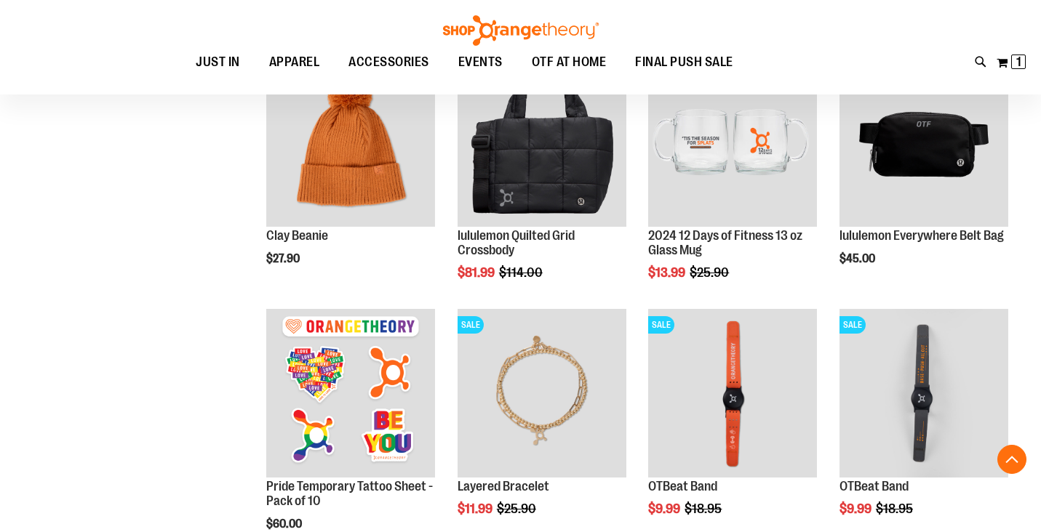
scroll to position [1745, 0]
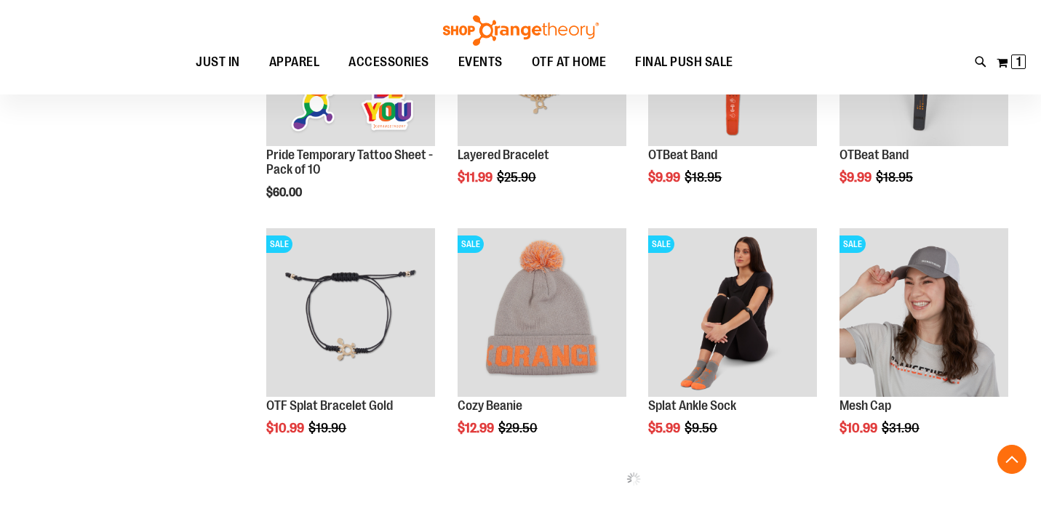
scroll to position [2080, 0]
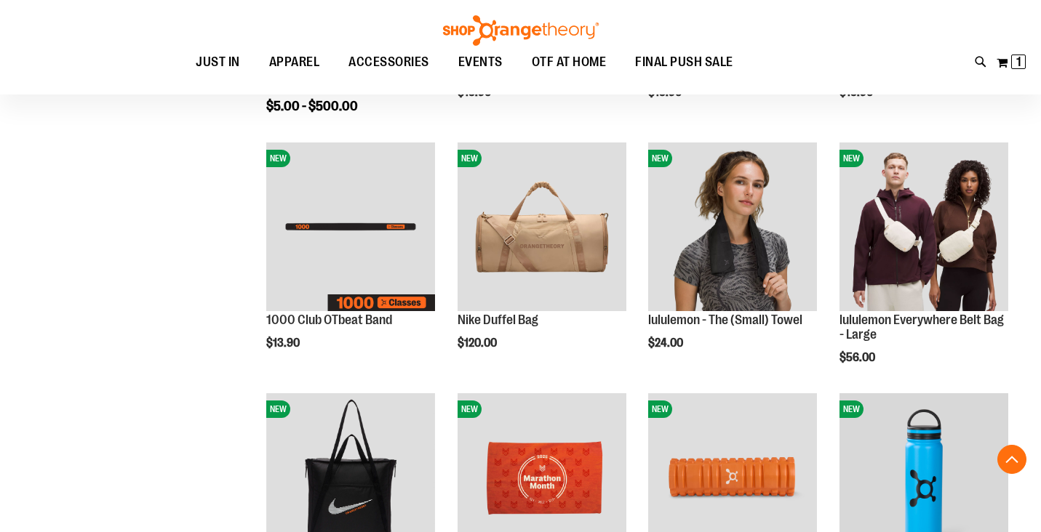
scroll to position [406, 0]
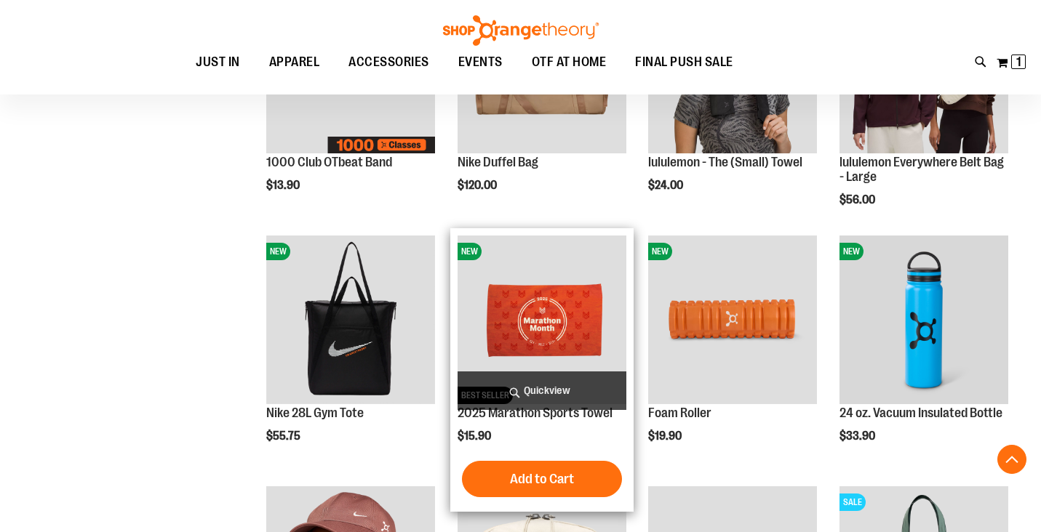
scroll to position [563, 0]
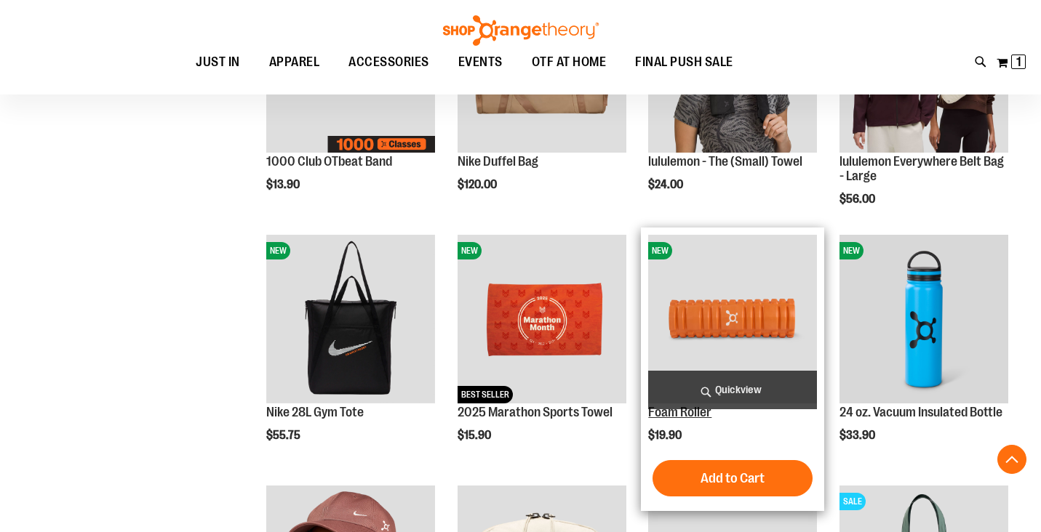
click at [676, 412] on link "Foam Roller" at bounding box center [679, 412] width 63 height 15
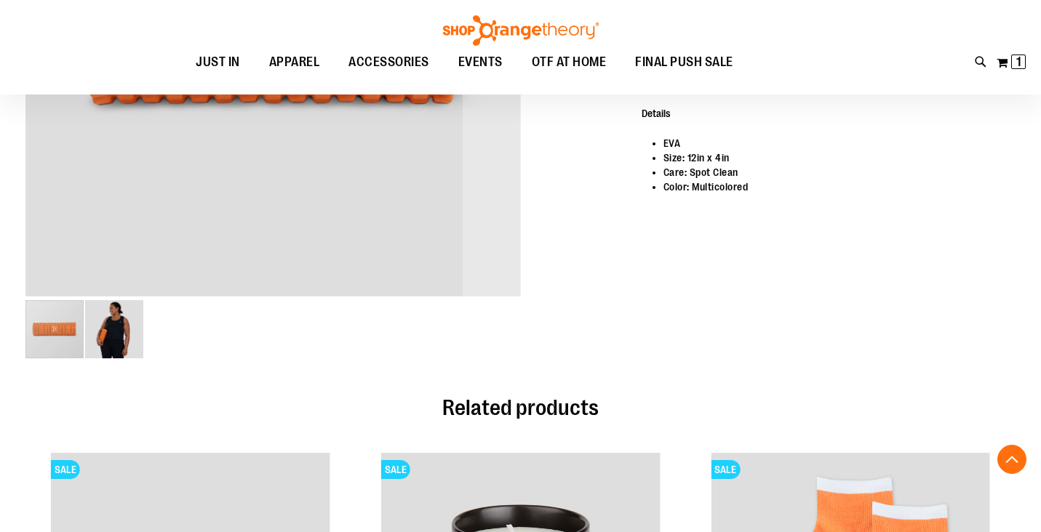
scroll to position [411, 0]
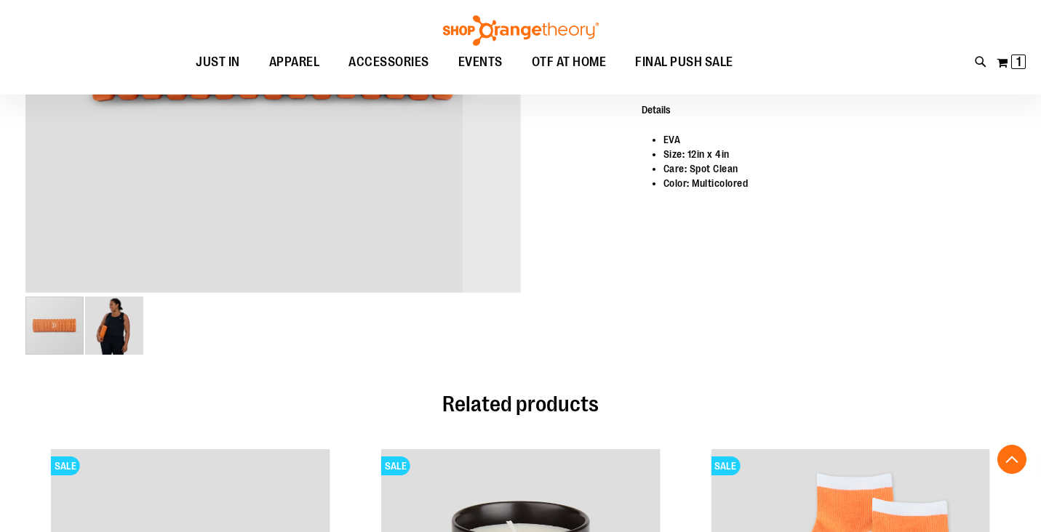
click at [121, 345] on img "image 2 of 2" at bounding box center [114, 326] width 58 height 58
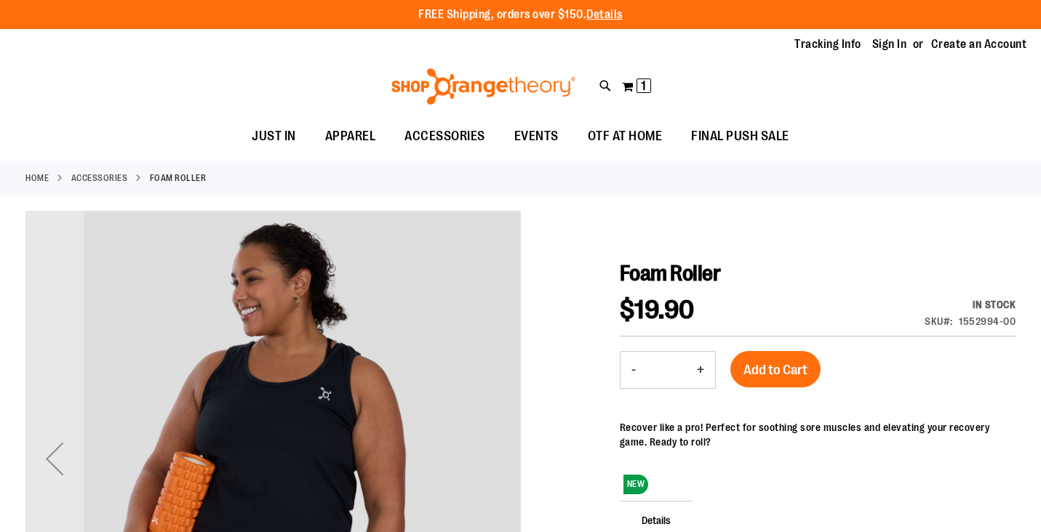
scroll to position [0, 0]
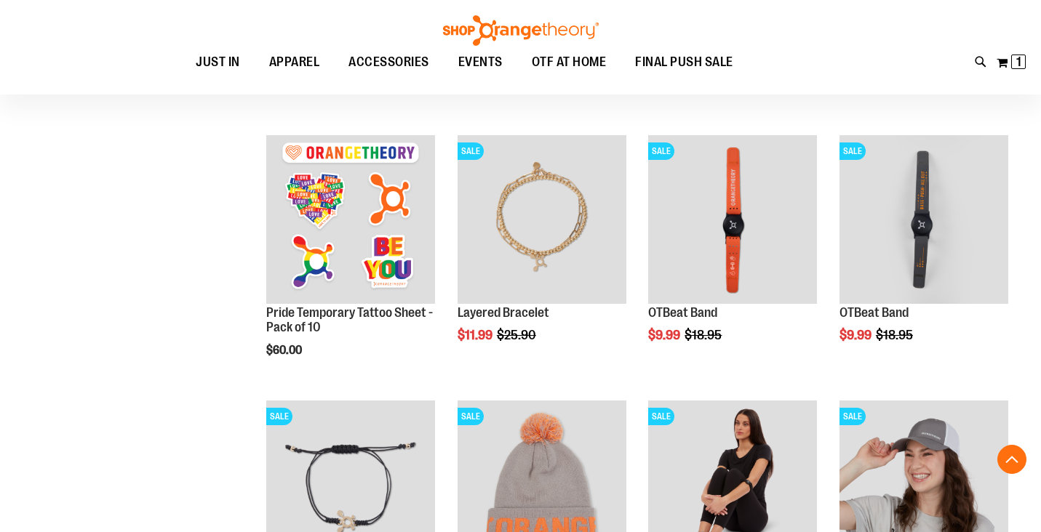
scroll to position [1225, 0]
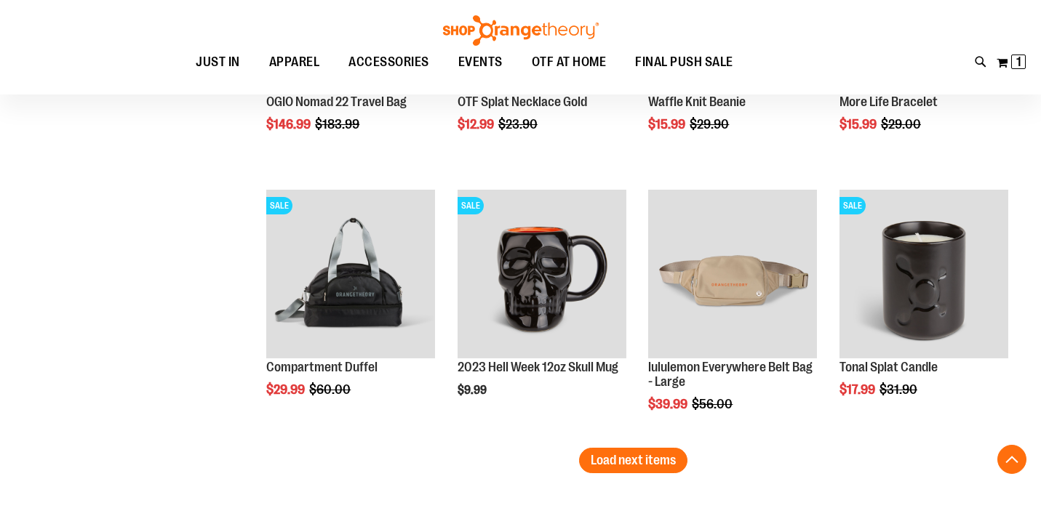
scroll to position [2231, 0]
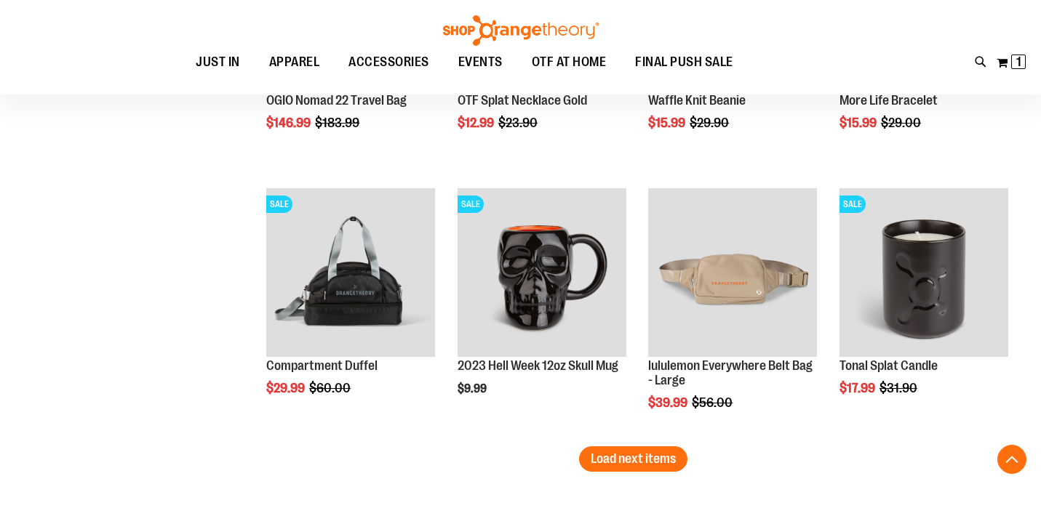
click at [669, 464] on span "Load next items" at bounding box center [633, 459] width 85 height 15
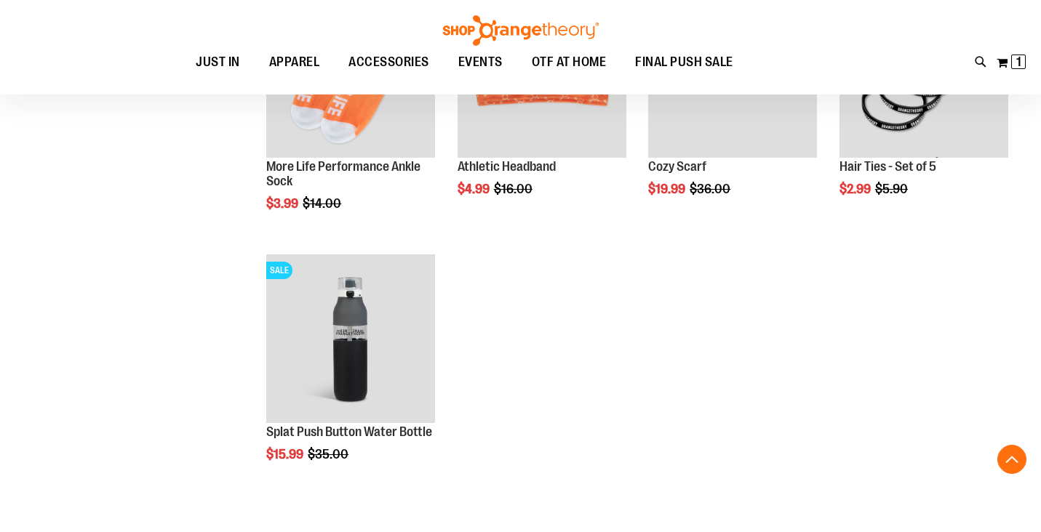
scroll to position [2699, 0]
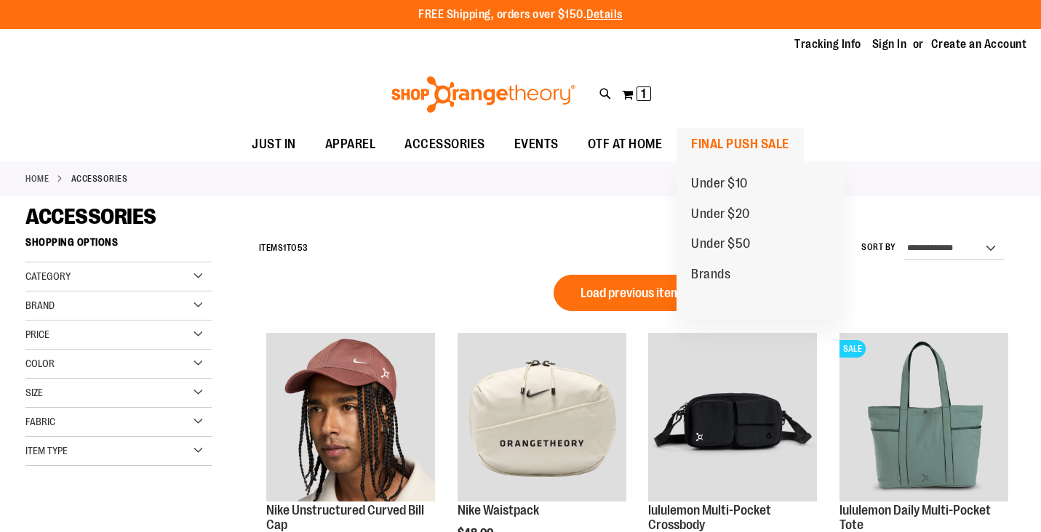
click at [726, 147] on span "FINAL PUSH SALE" at bounding box center [740, 144] width 98 height 33
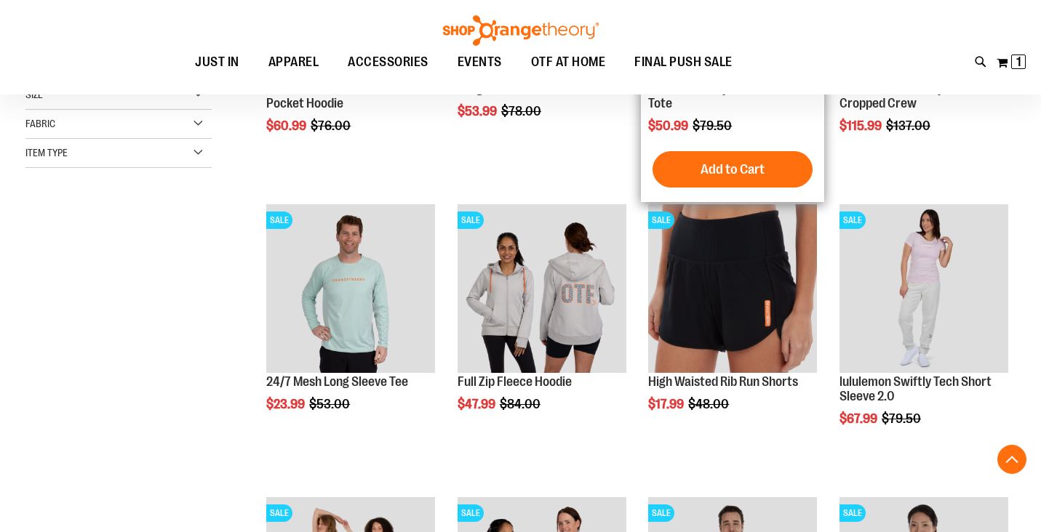
scroll to position [386, 0]
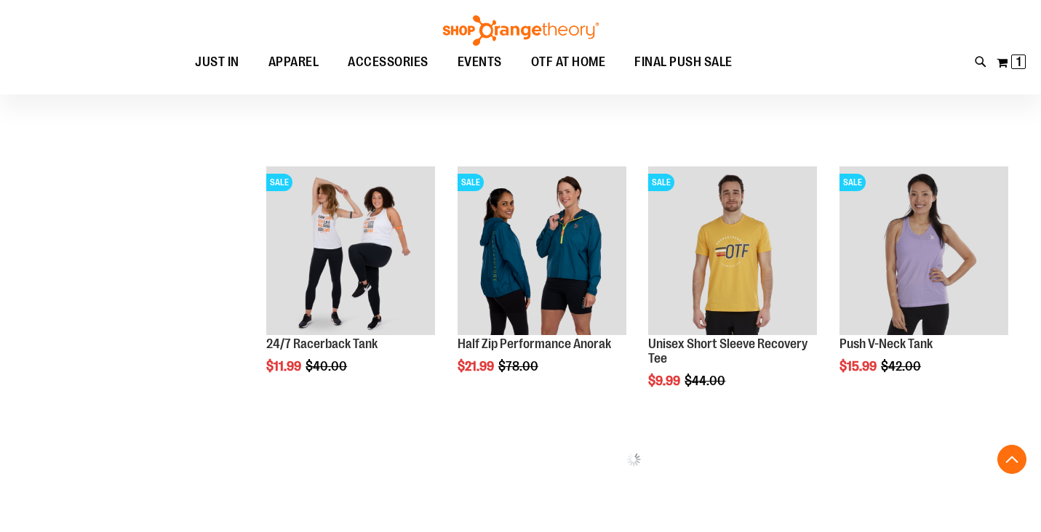
scroll to position [719, 0]
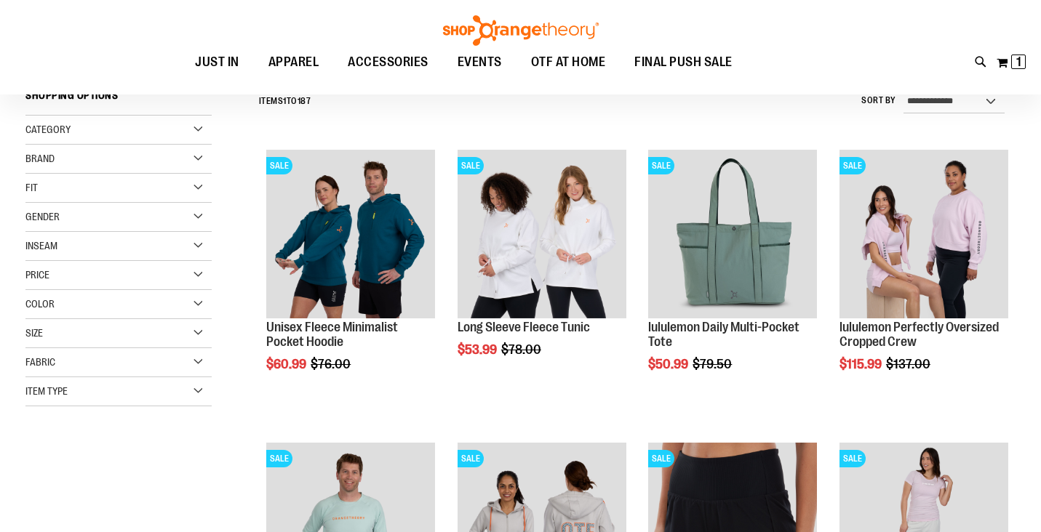
scroll to position [159, 1]
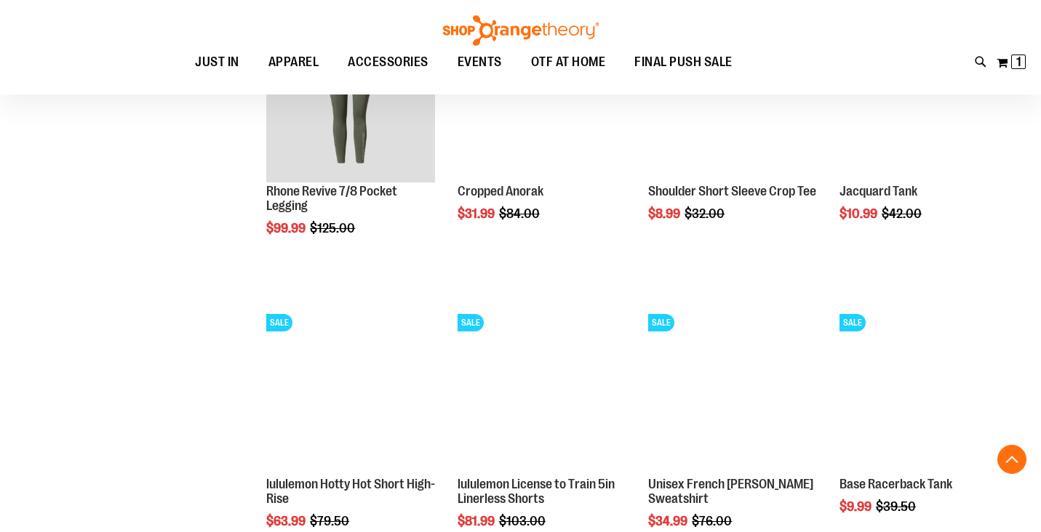
scroll to position [1163, 0]
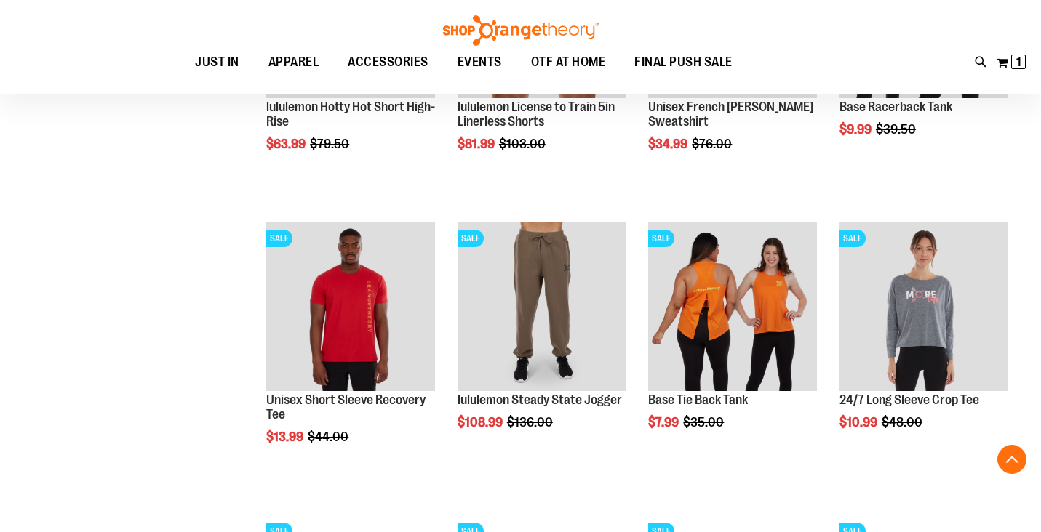
scroll to position [1540, 0]
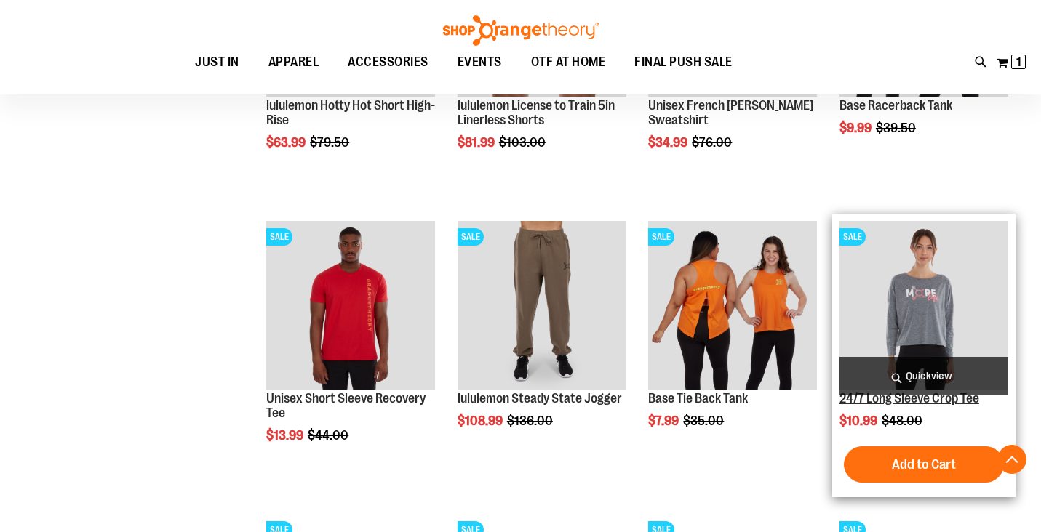
click at [874, 400] on link "24/7 Long Sleeve Crop Tee" at bounding box center [909, 398] width 140 height 15
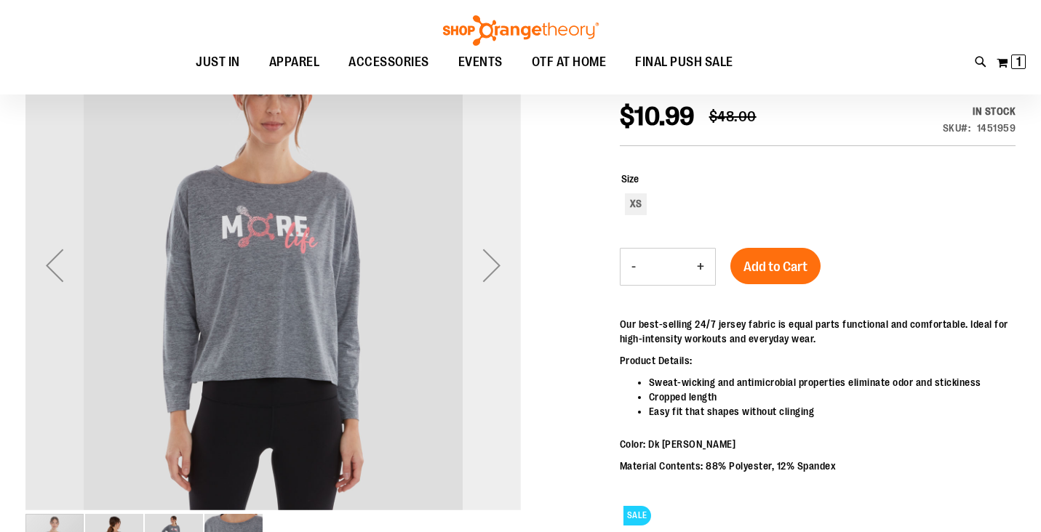
scroll to position [20, 0]
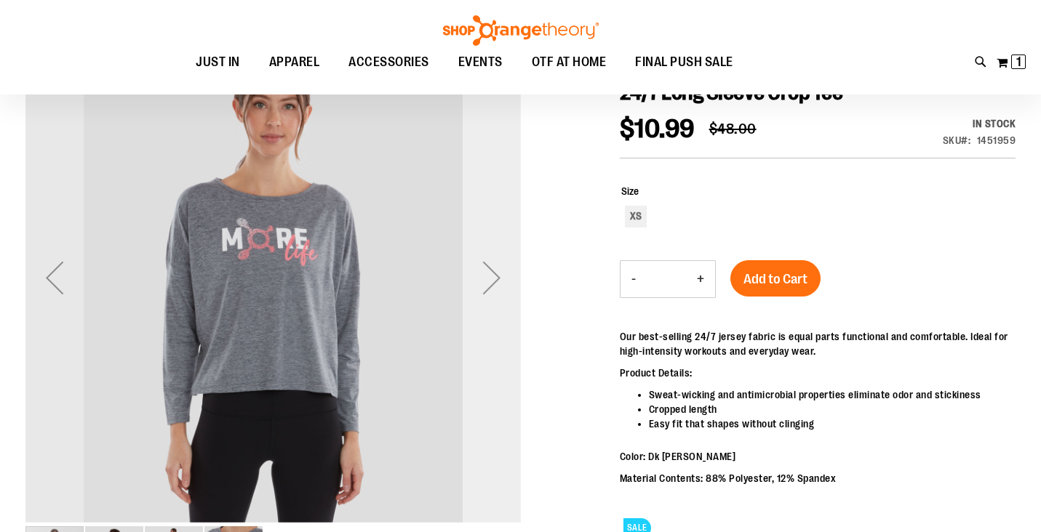
click at [495, 280] on div "Next" at bounding box center [492, 278] width 58 height 58
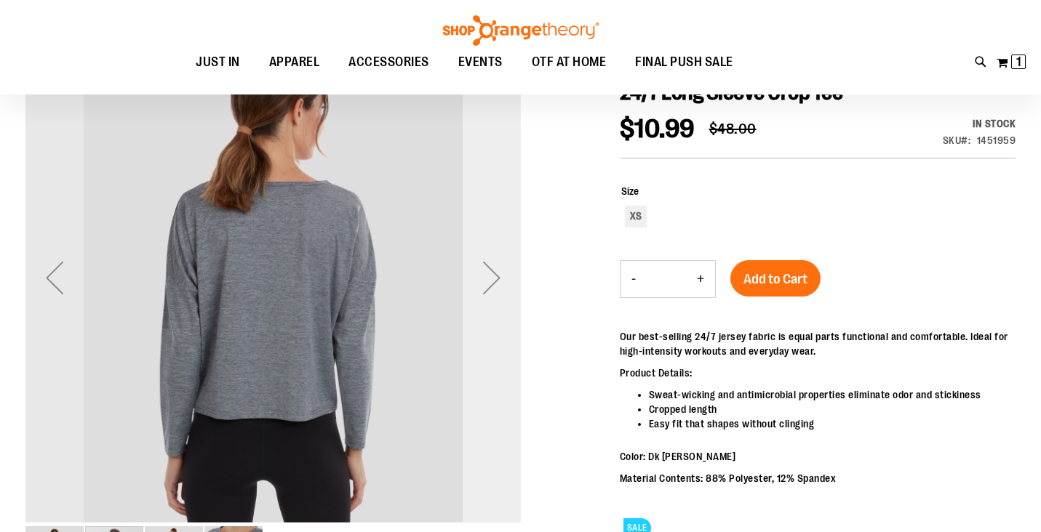
click at [495, 280] on div "Next" at bounding box center [492, 278] width 58 height 58
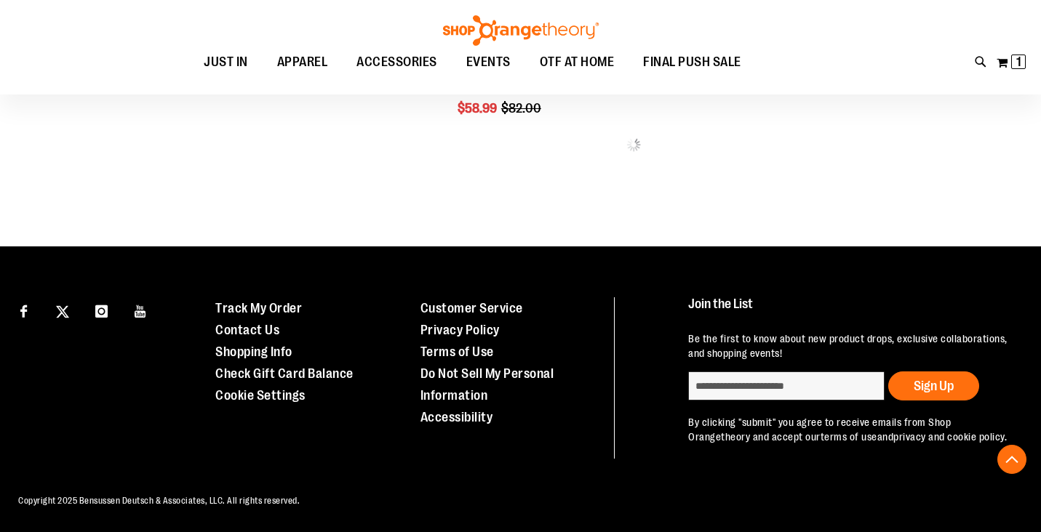
scroll to position [787, 0]
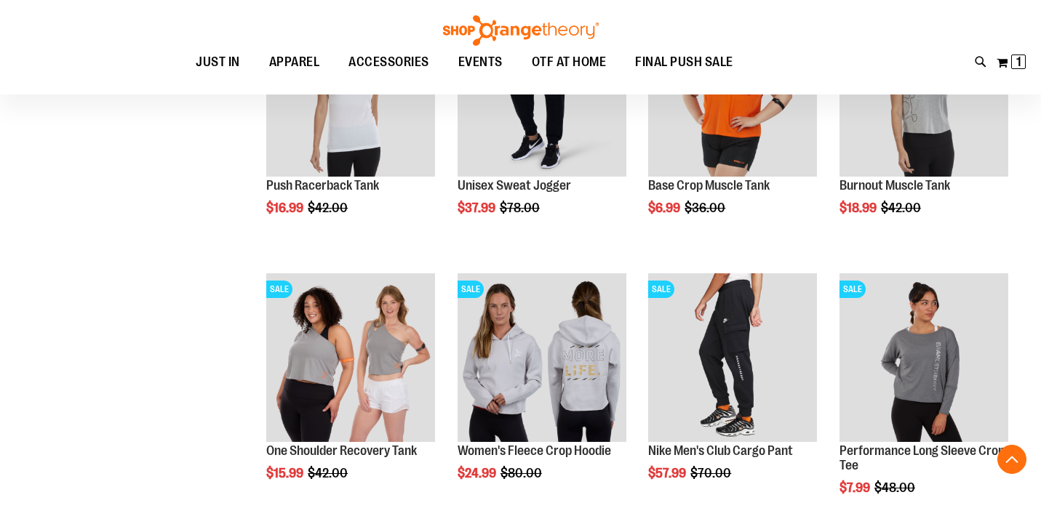
scroll to position [961, 0]
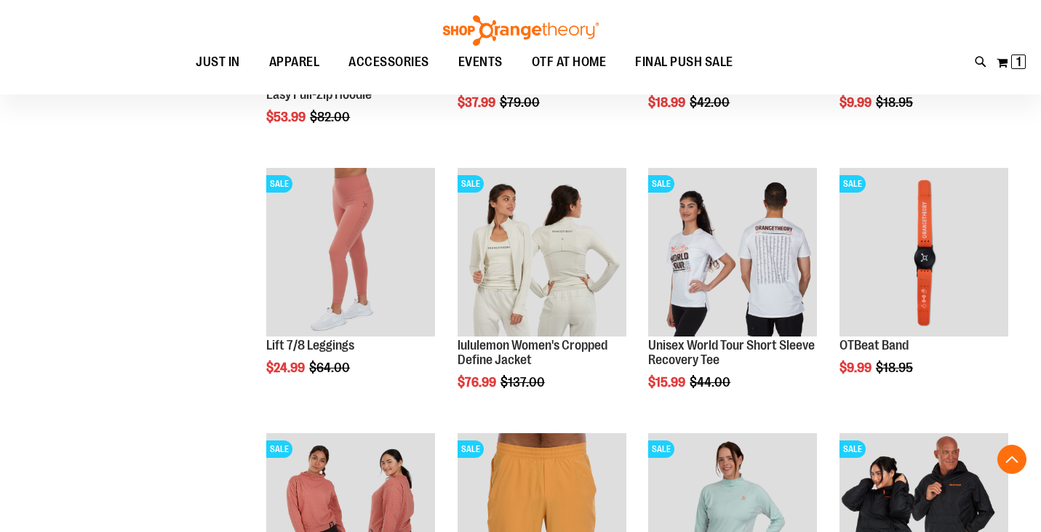
scroll to position [1604, 0]
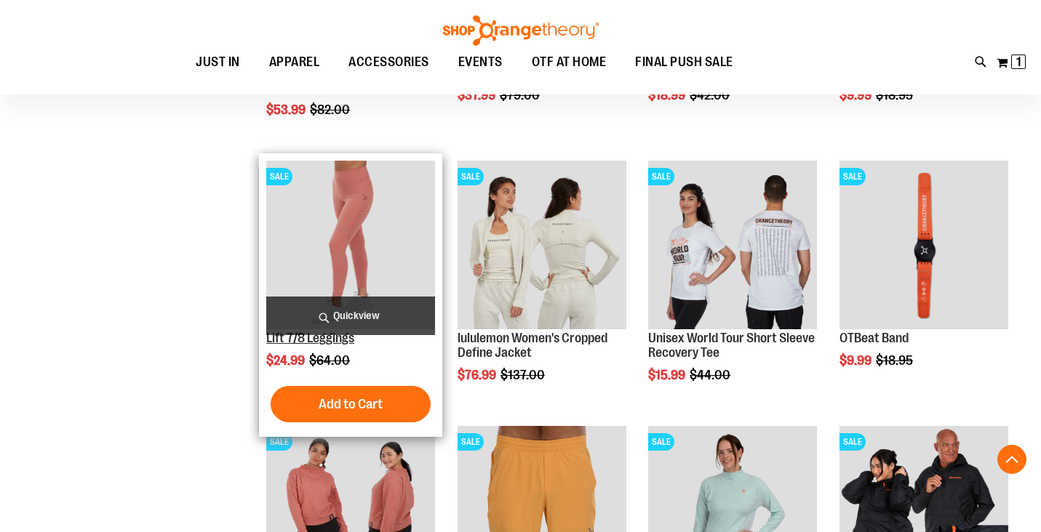
click at [320, 343] on link "Lift 7/8 Leggings" at bounding box center [310, 338] width 88 height 15
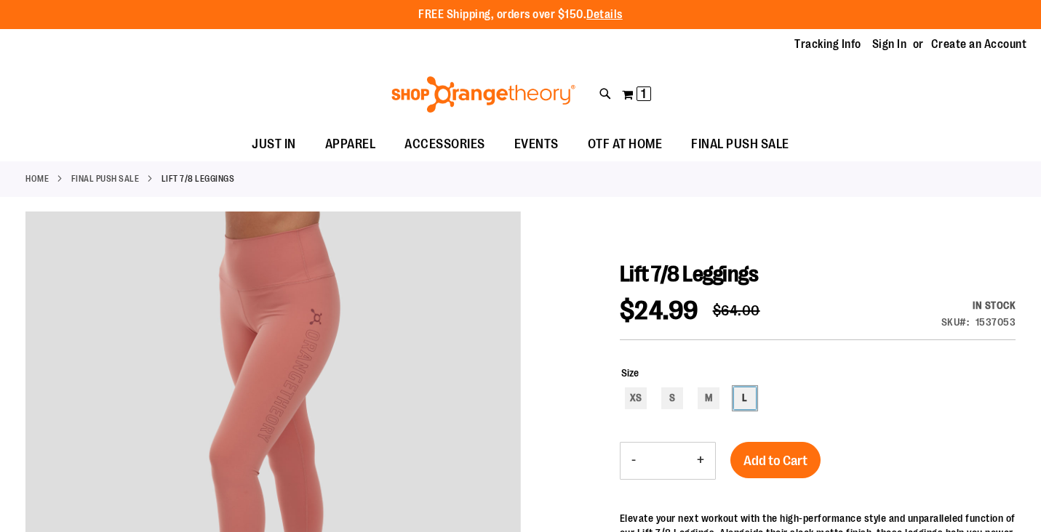
click at [743, 396] on div "L" at bounding box center [745, 399] width 22 height 22
type input "***"
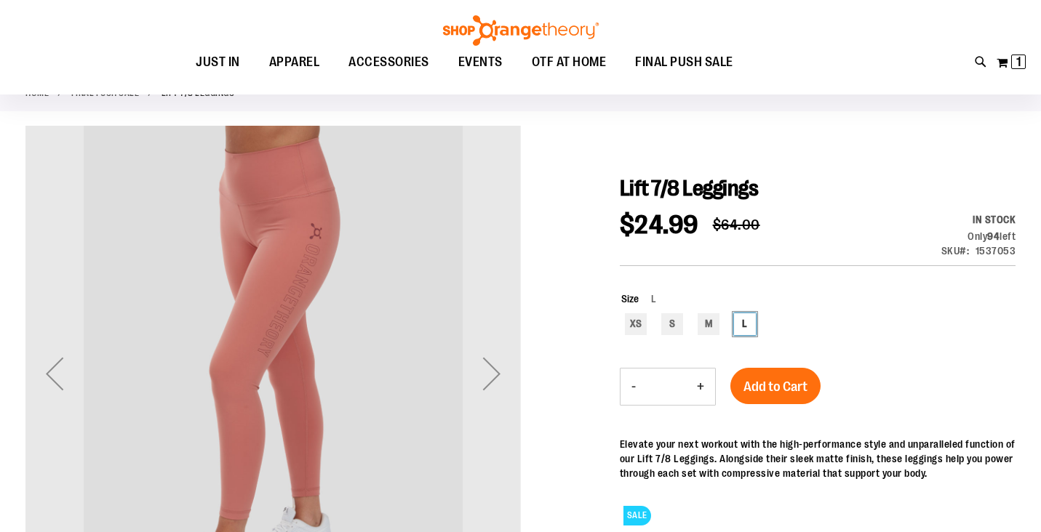
scroll to position [84, 0]
click at [505, 386] on div "Next" at bounding box center [492, 374] width 58 height 58
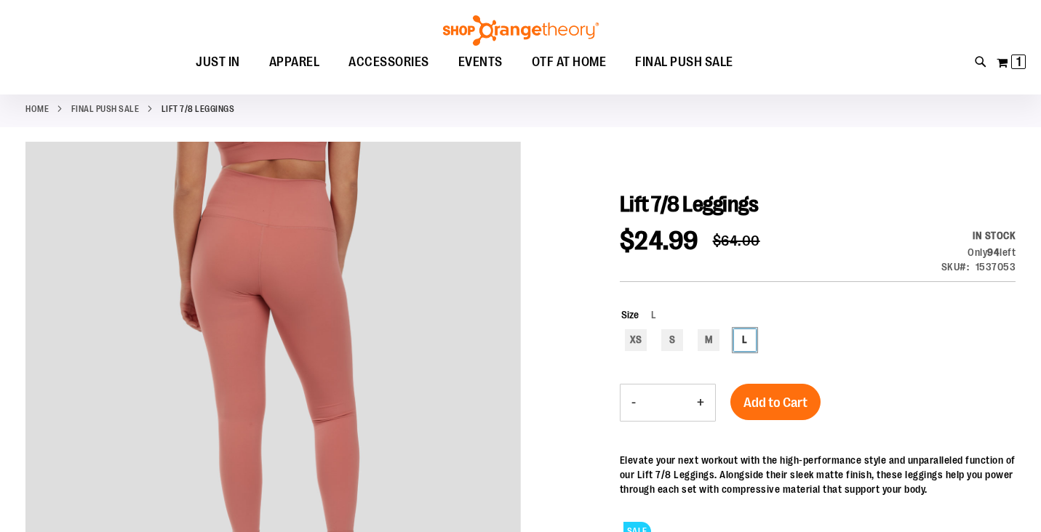
scroll to position [38, 0]
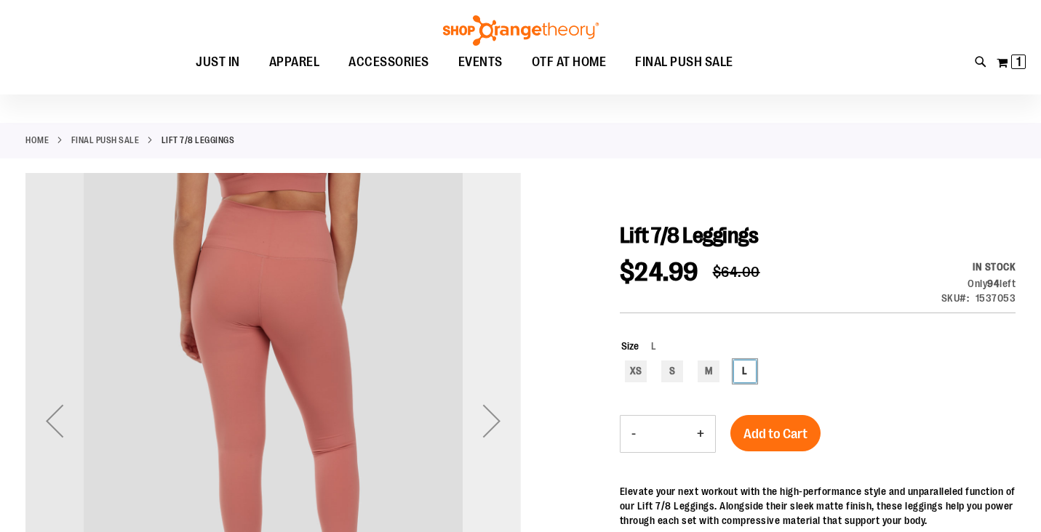
click at [488, 408] on div "Next" at bounding box center [492, 421] width 58 height 58
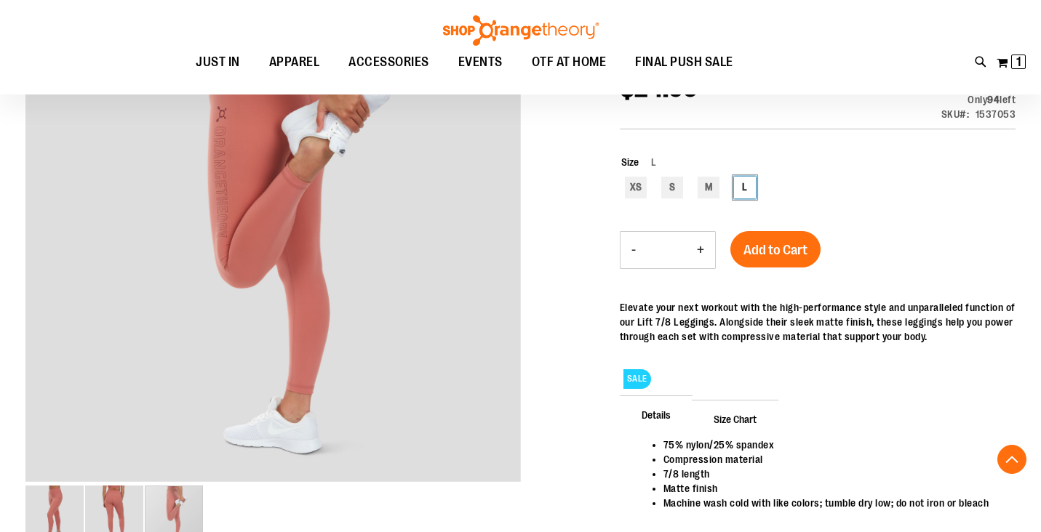
scroll to position [223, 0]
click at [758, 260] on button "Add to Cart" at bounding box center [775, 249] width 90 height 36
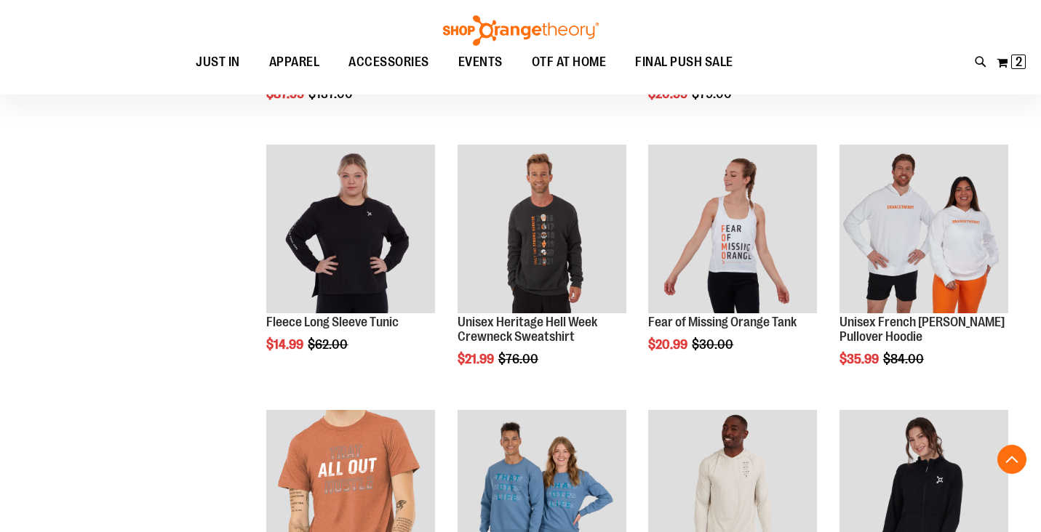
scroll to position [787, 0]
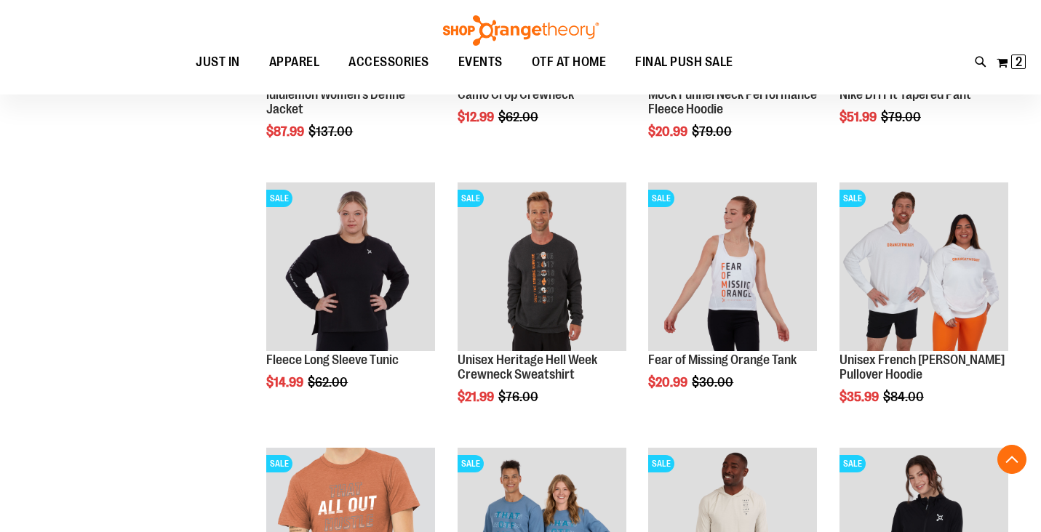
scroll to position [787, 0]
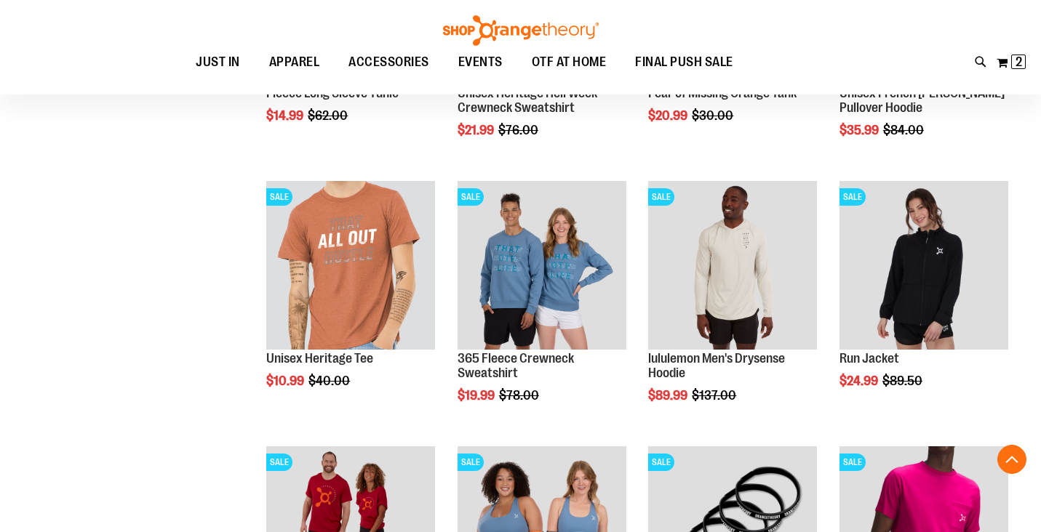
scroll to position [1058, 0]
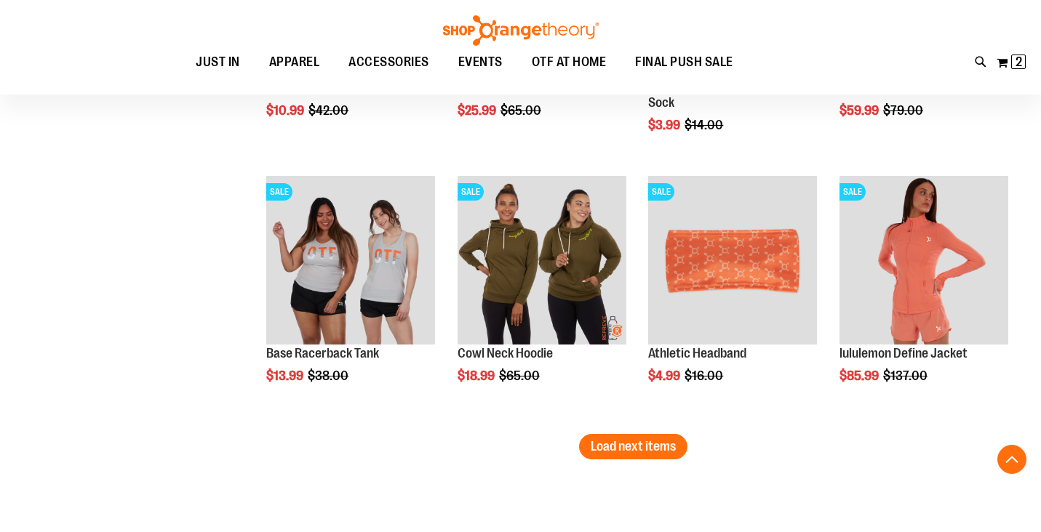
scroll to position [2121, 0]
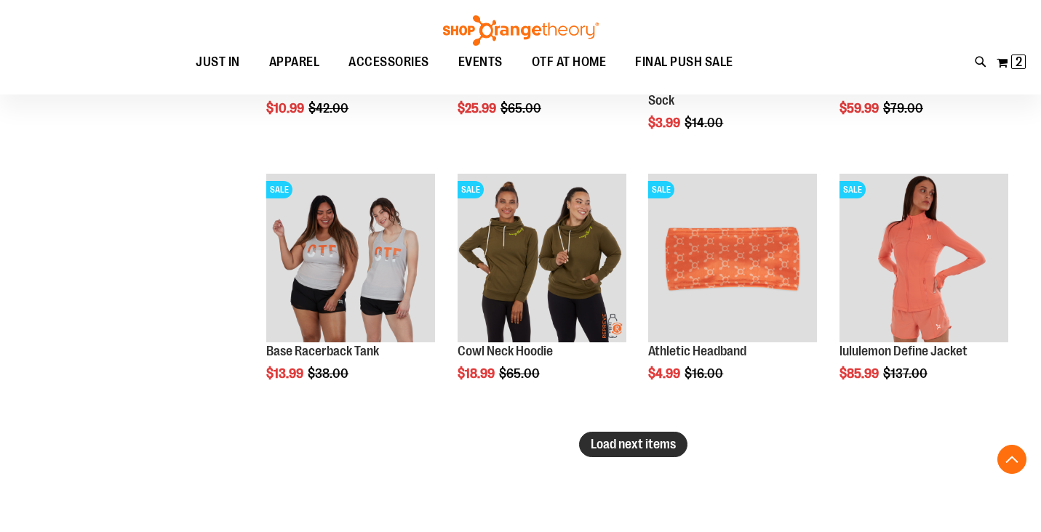
click at [656, 442] on span "Load next items" at bounding box center [633, 444] width 85 height 15
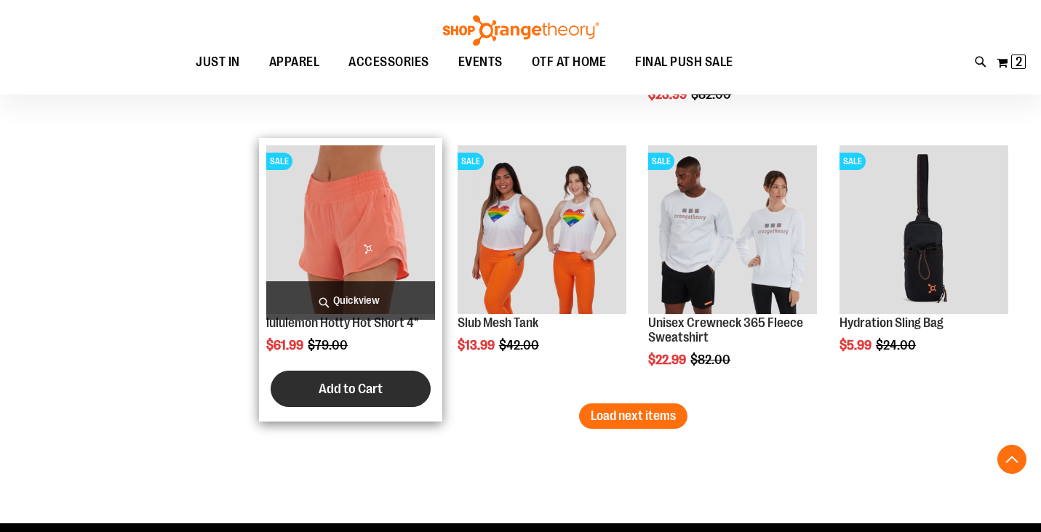
scroll to position [2947, 0]
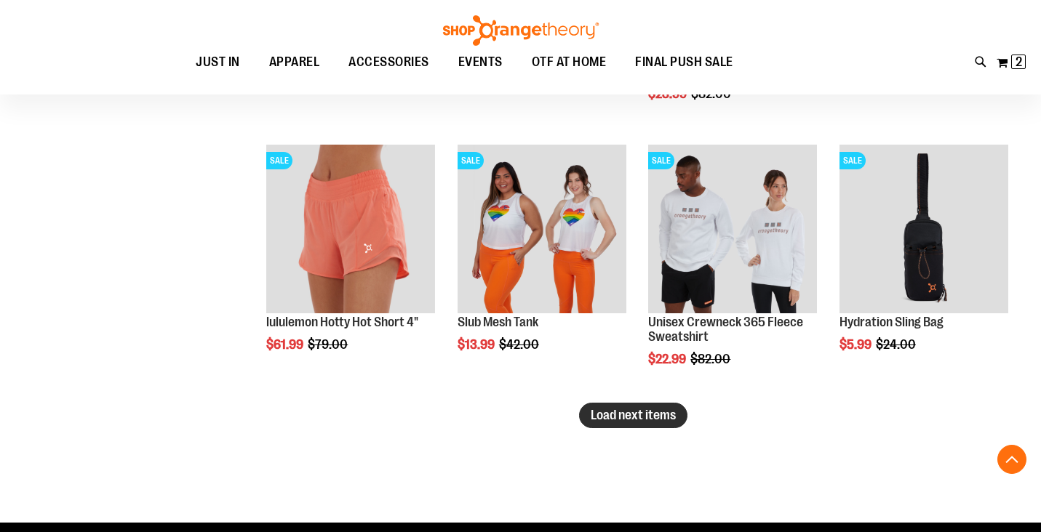
click at [629, 410] on span "Load next items" at bounding box center [633, 415] width 85 height 15
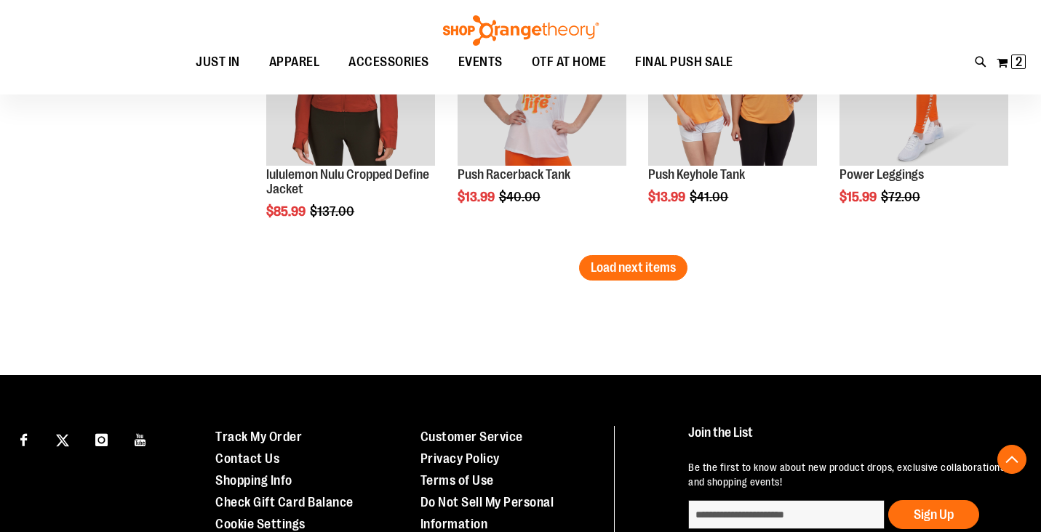
scroll to position [3894, 0]
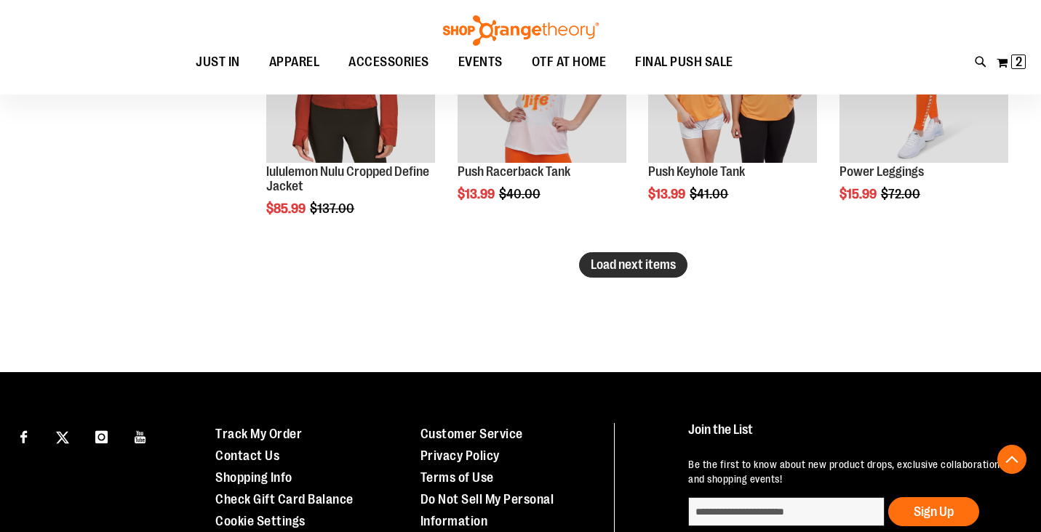
click at [644, 263] on span "Load next items" at bounding box center [633, 264] width 85 height 15
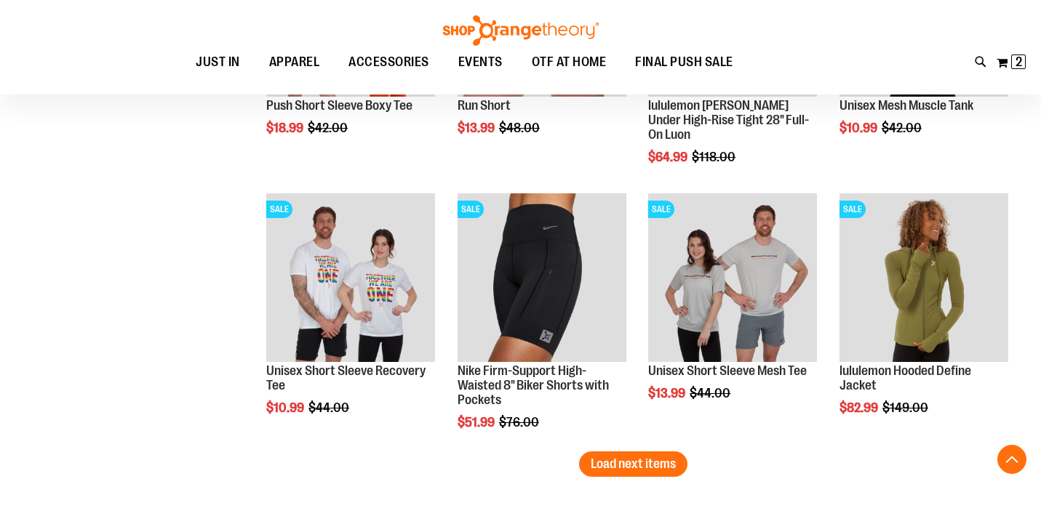
scroll to position [4492, 0]
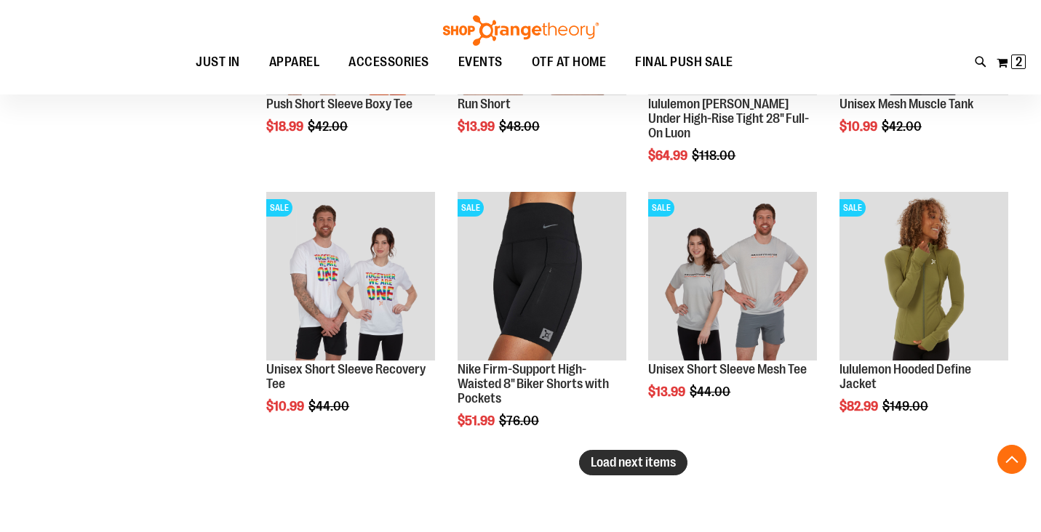
click at [625, 460] on span "Load next items" at bounding box center [633, 462] width 85 height 15
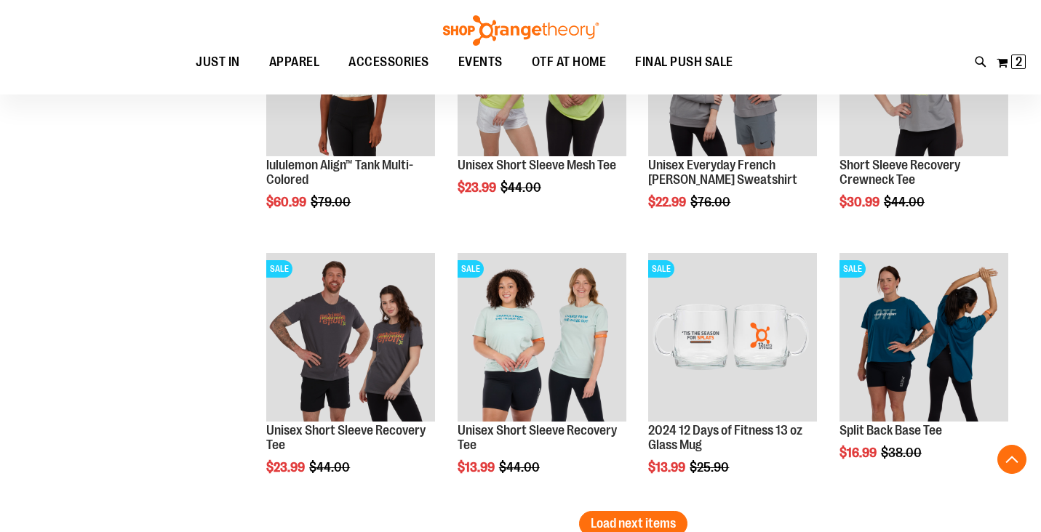
scroll to position [5229, 0]
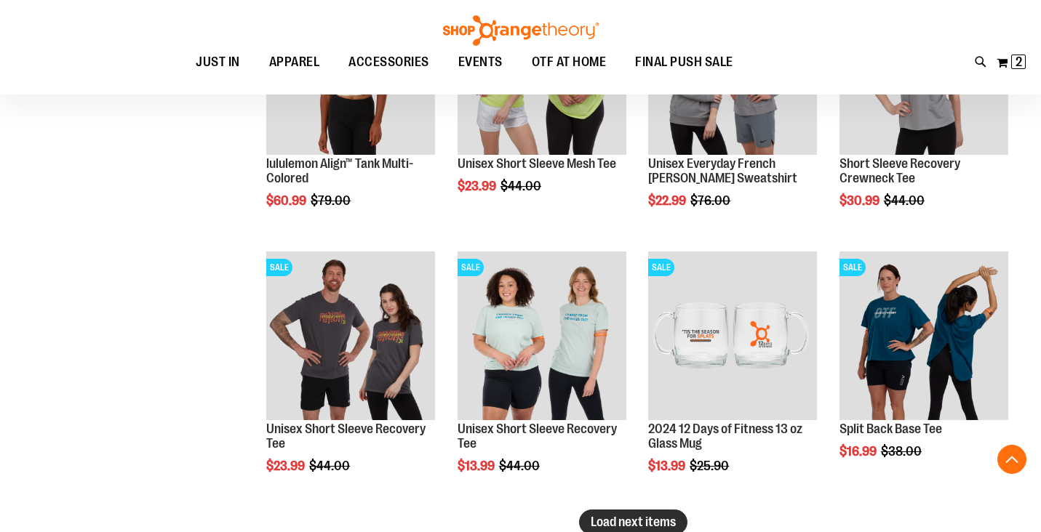
drag, startPoint x: 622, startPoint y: 517, endPoint x: 633, endPoint y: 516, distance: 11.7
click at [458, 517] on div "Add to Cart In stock" at bounding box center [457, 521] width 1 height 36
click at [649, 520] on span "Load next items" at bounding box center [633, 522] width 85 height 15
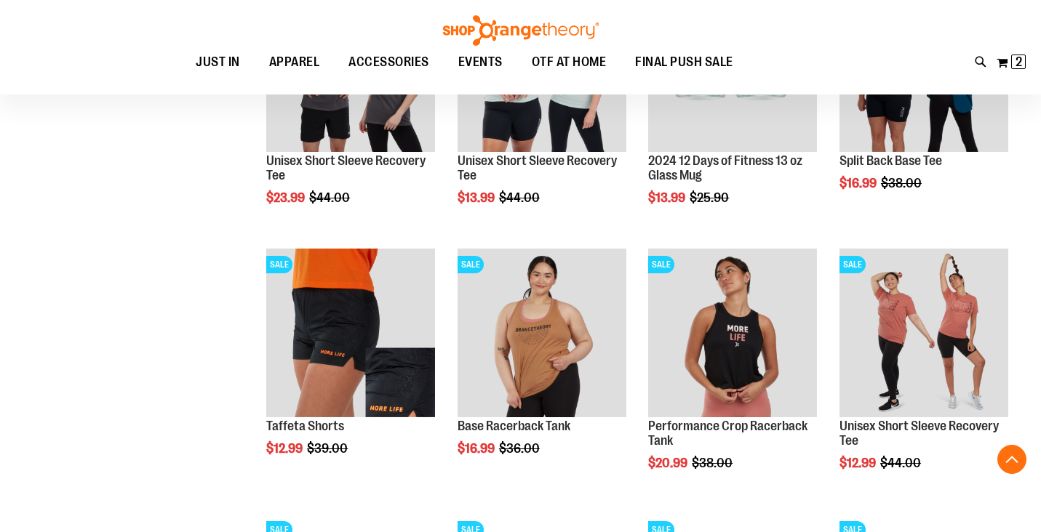
scroll to position [5536, 0]
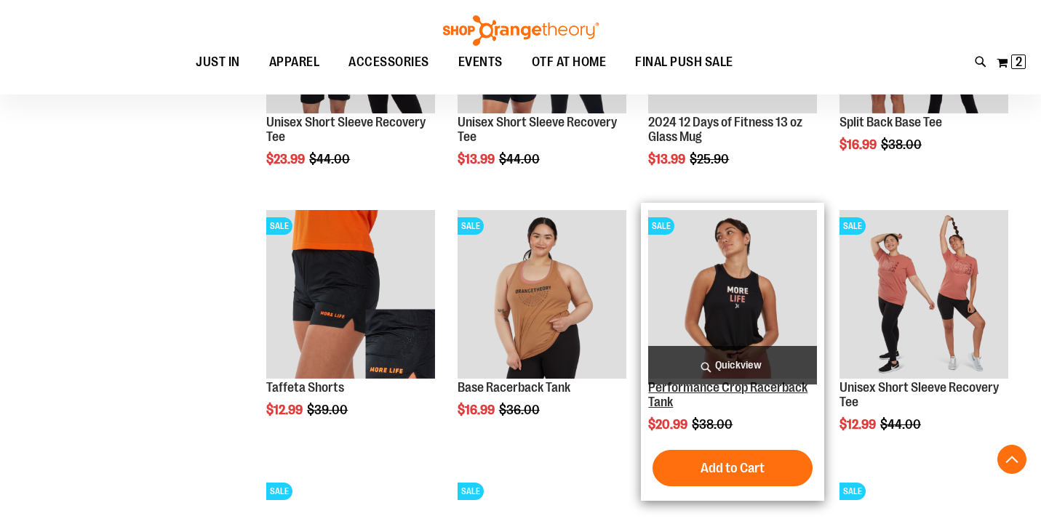
click at [683, 388] on link "Performance Crop Racerback Tank" at bounding box center [727, 394] width 159 height 29
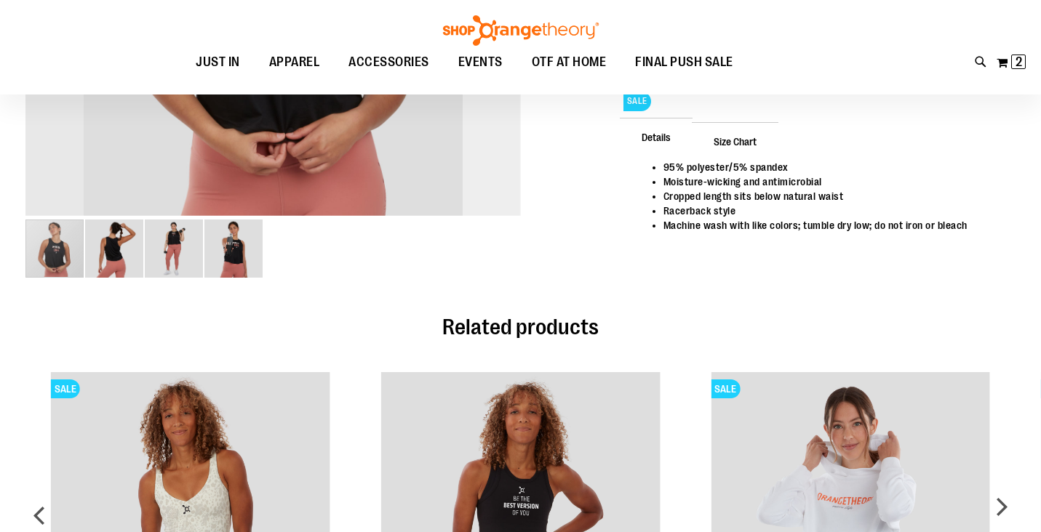
scroll to position [9, 0]
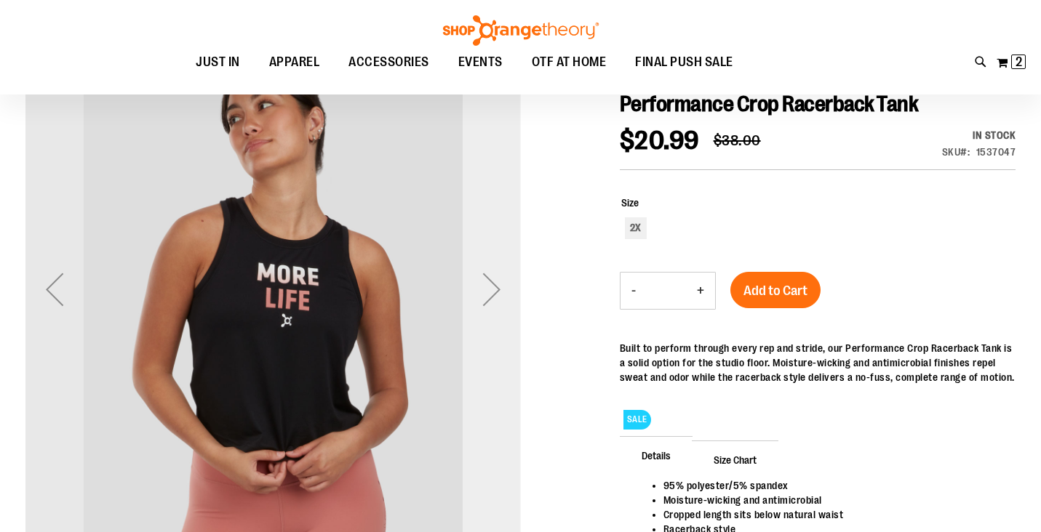
click at [483, 300] on div "Next" at bounding box center [492, 289] width 58 height 58
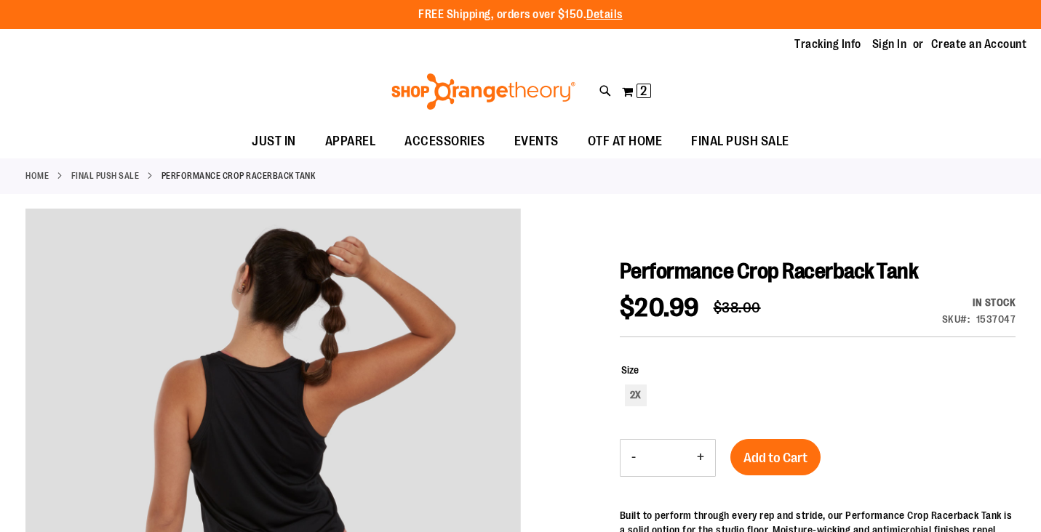
scroll to position [0, 0]
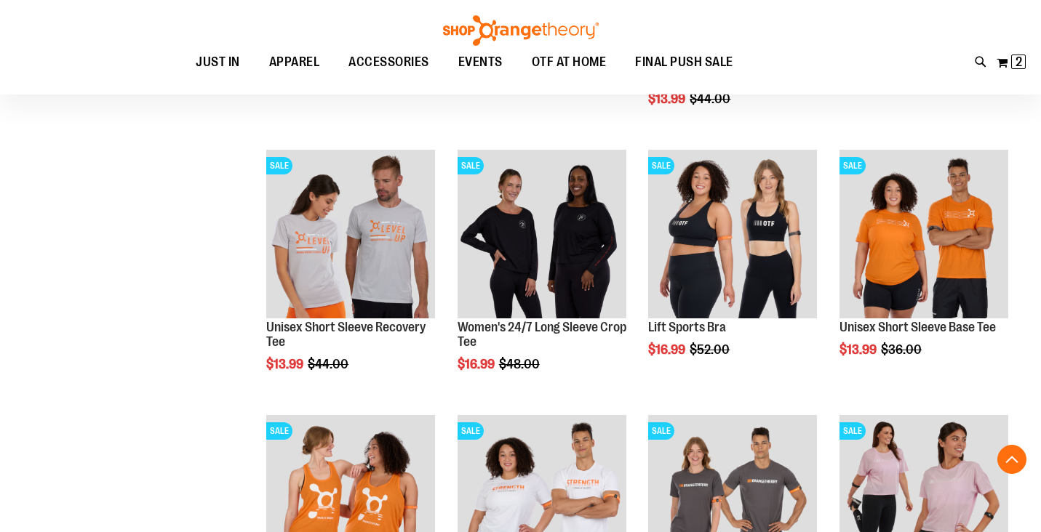
scroll to position [1223, 0]
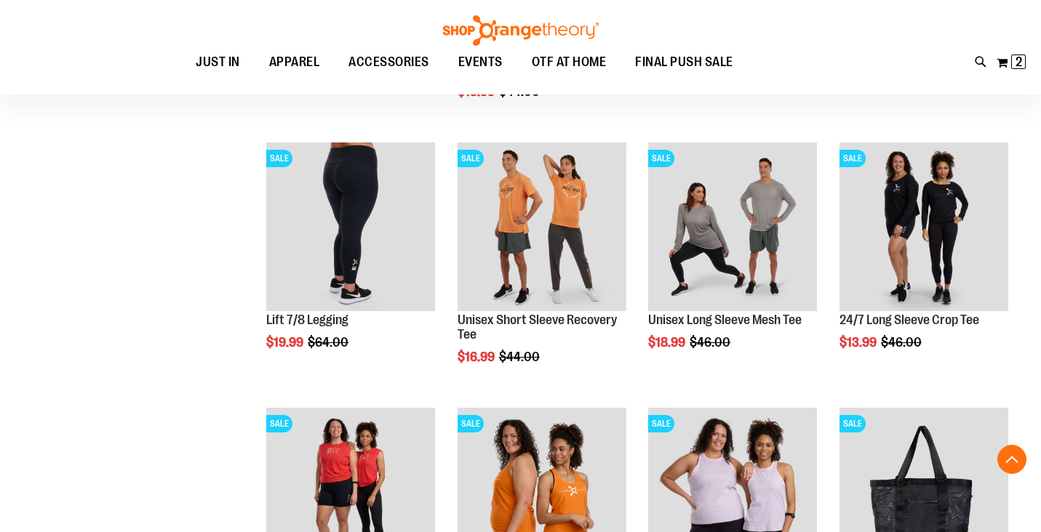
scroll to position [2013, 0]
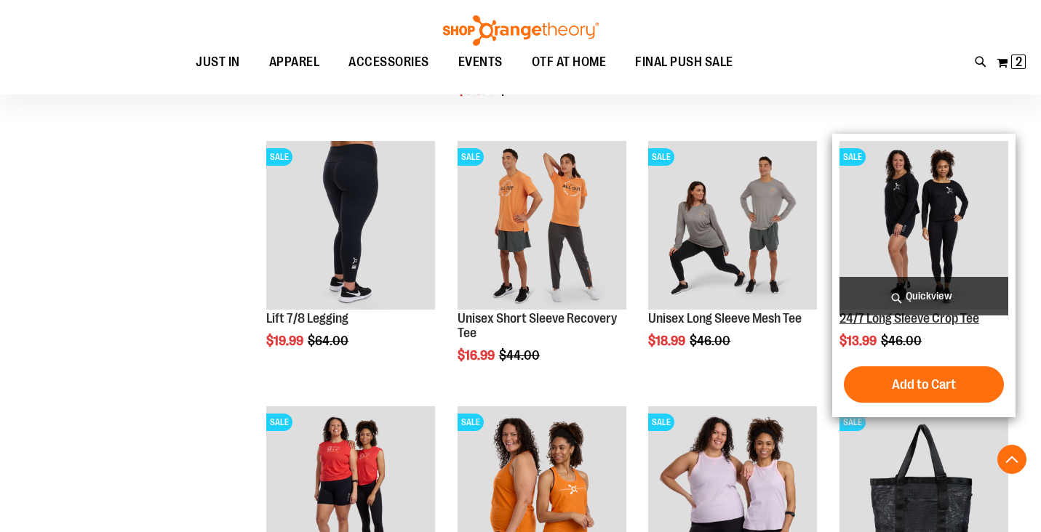
click at [877, 322] on link "24/7 Long Sleeve Crop Tee" at bounding box center [909, 318] width 140 height 15
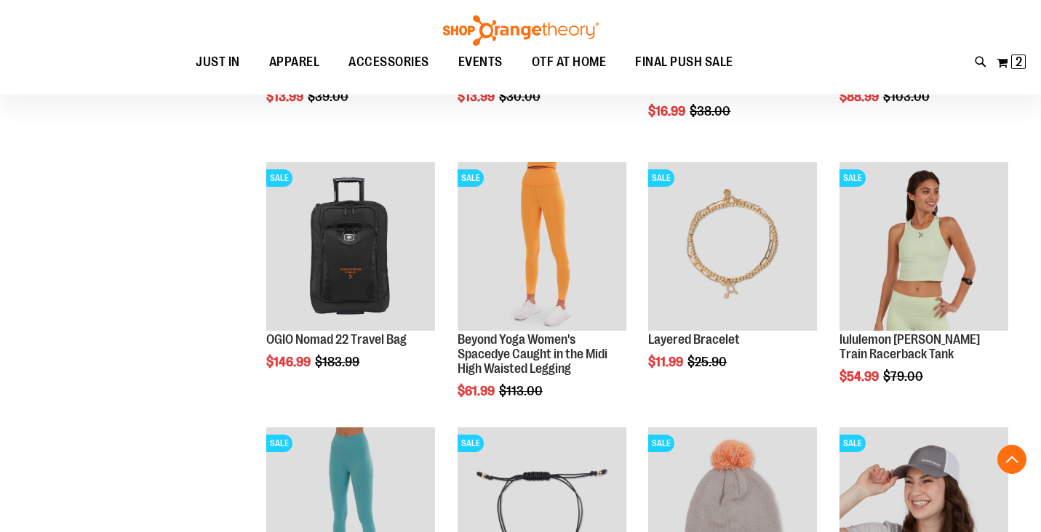
scroll to position [931, 0]
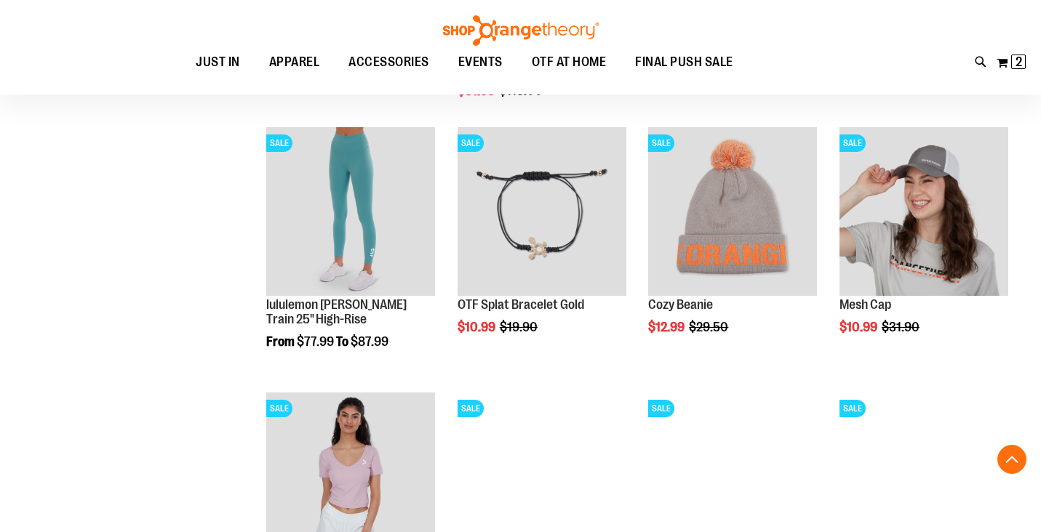
scroll to position [1239, 0]
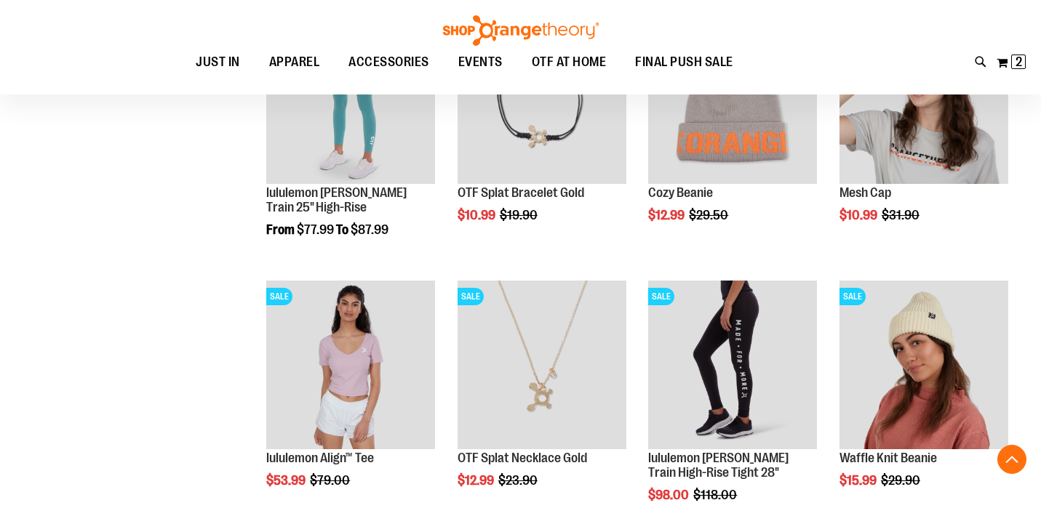
scroll to position [1351, 0]
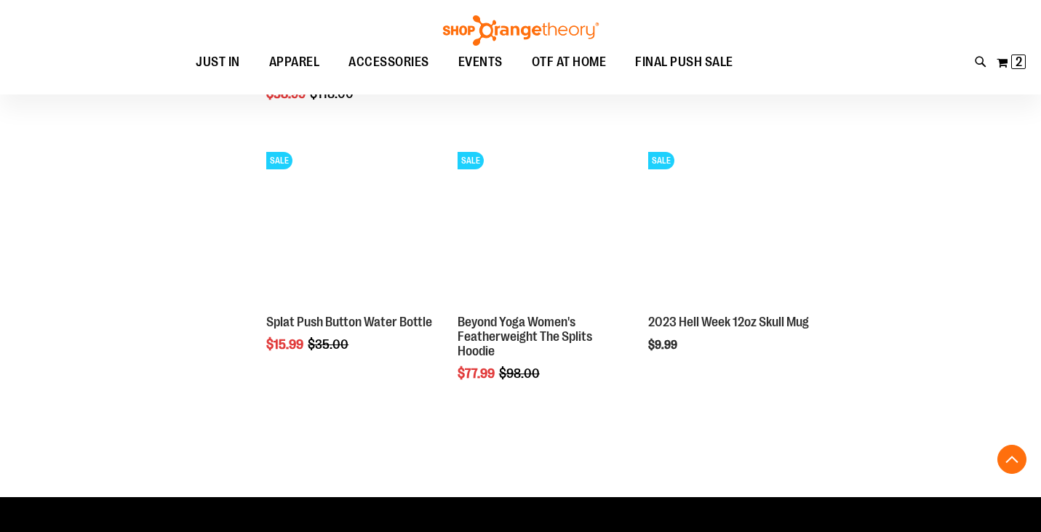
scroll to position [2011, 0]
